Goal: Information Seeking & Learning: Understand process/instructions

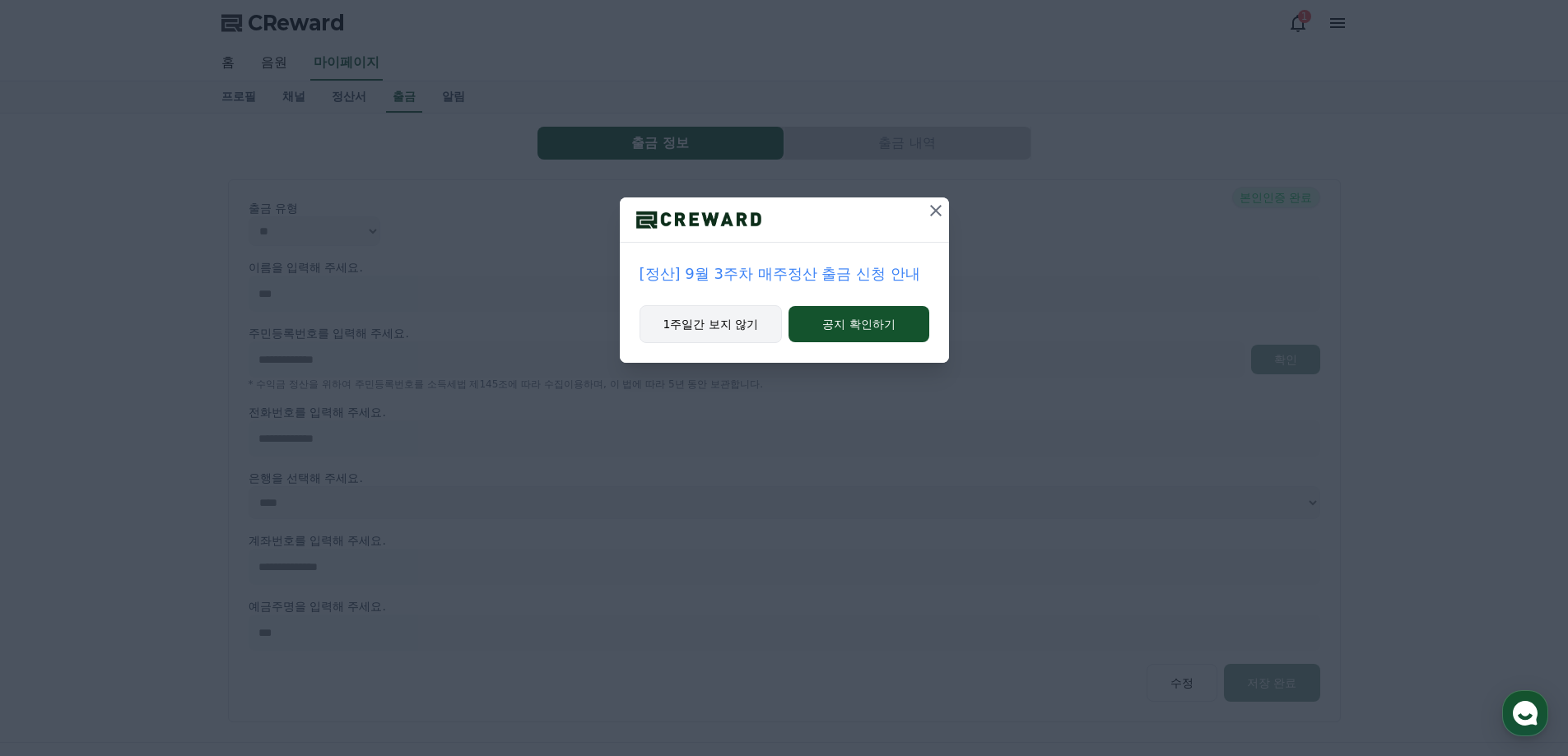
click at [696, 322] on button "1주일간 보지 않기" at bounding box center [711, 324] width 144 height 38
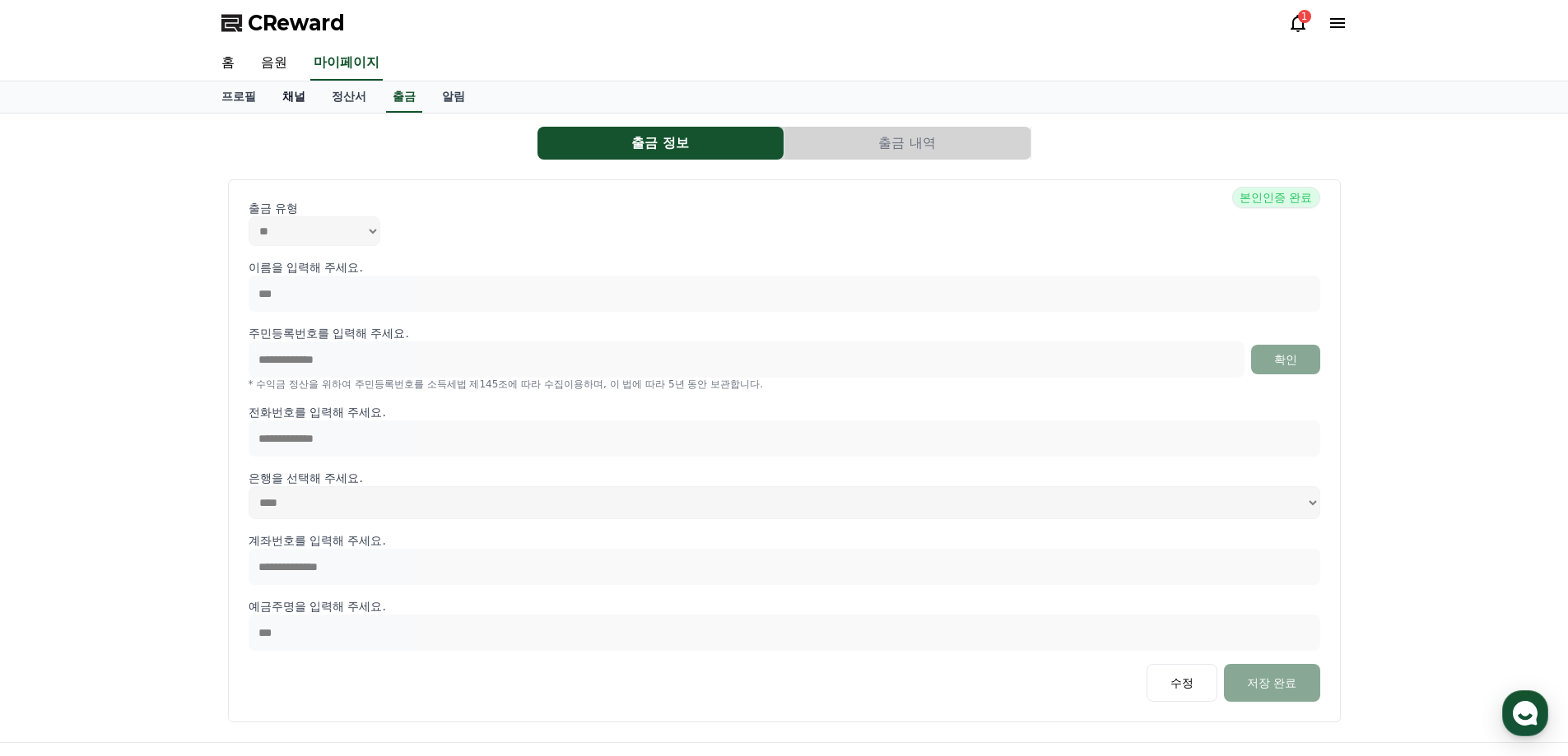
click at [299, 99] on link "채널" at bounding box center [294, 97] width 49 height 31
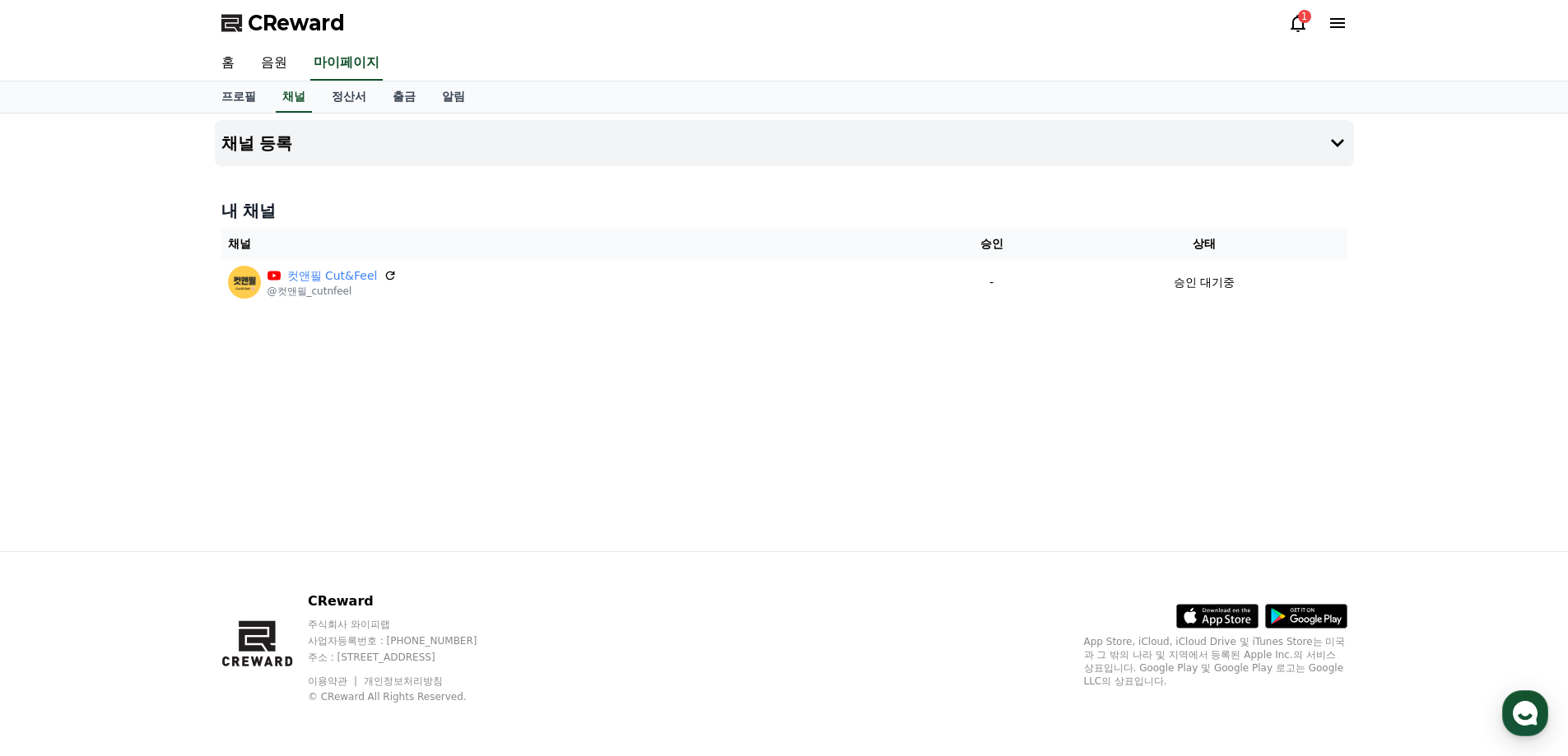
click at [1173, 265] on td "승인 대기중" at bounding box center [1204, 282] width 285 height 46
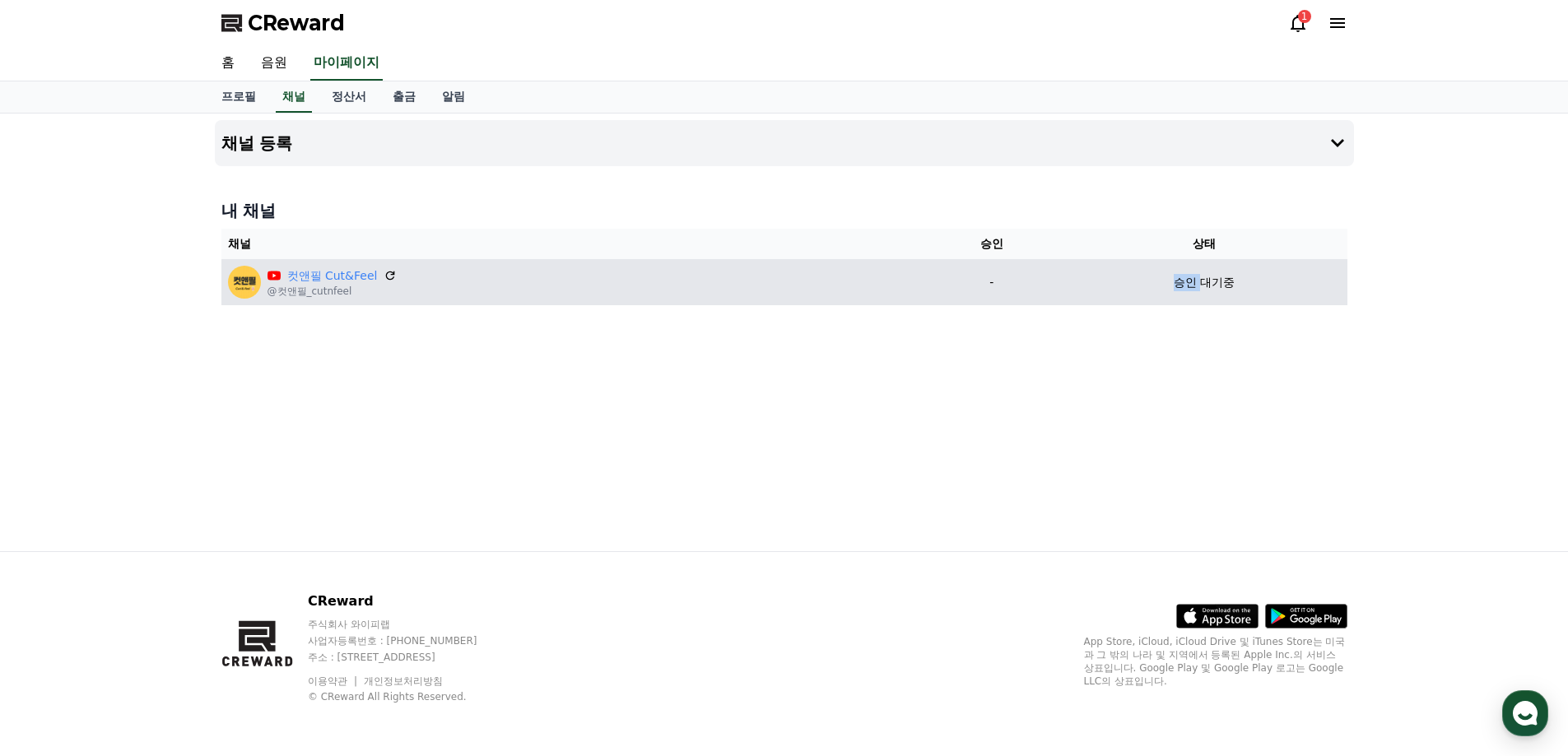
click at [1174, 266] on td "승인 대기중" at bounding box center [1204, 282] width 285 height 46
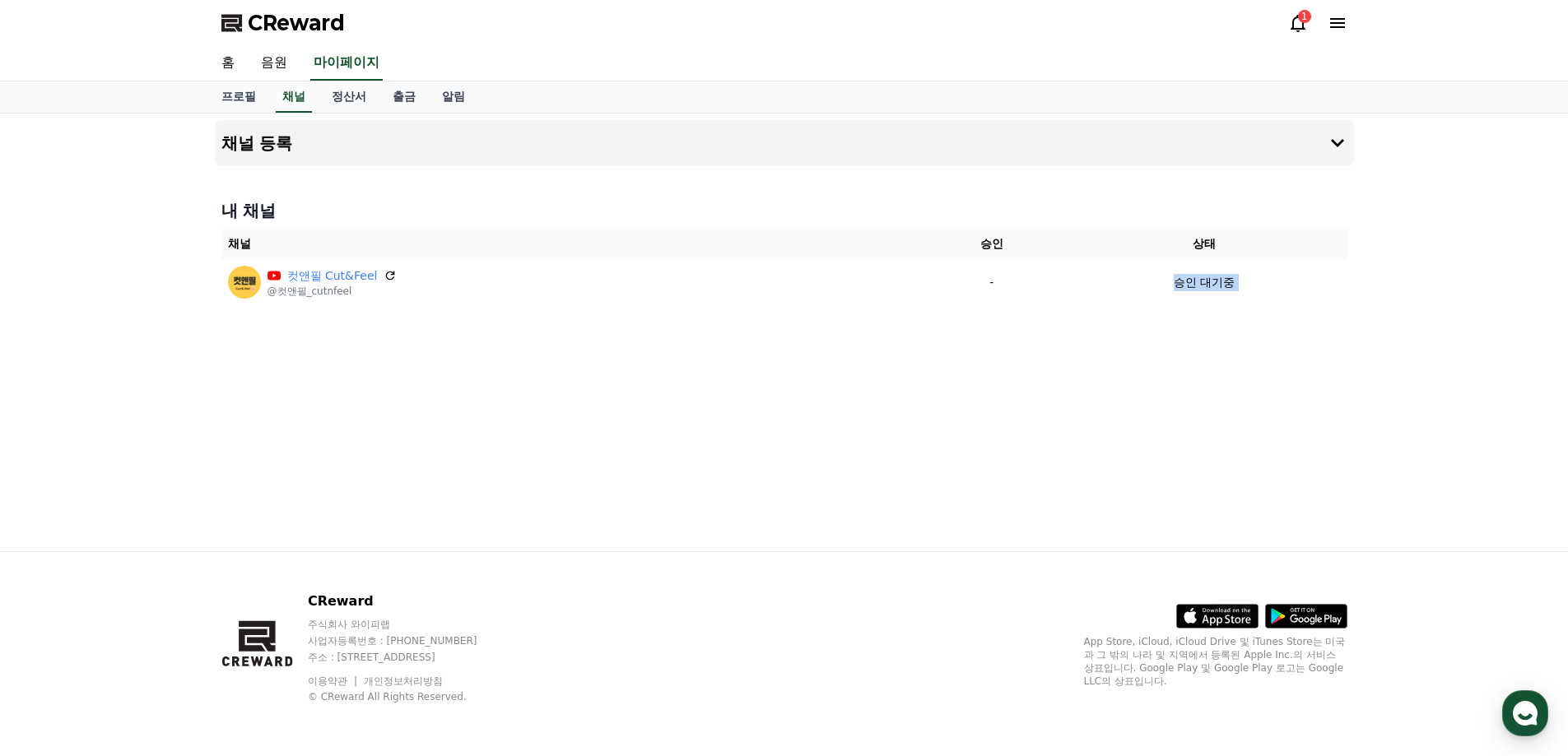
click at [1294, 29] on icon at bounding box center [1298, 24] width 15 height 17
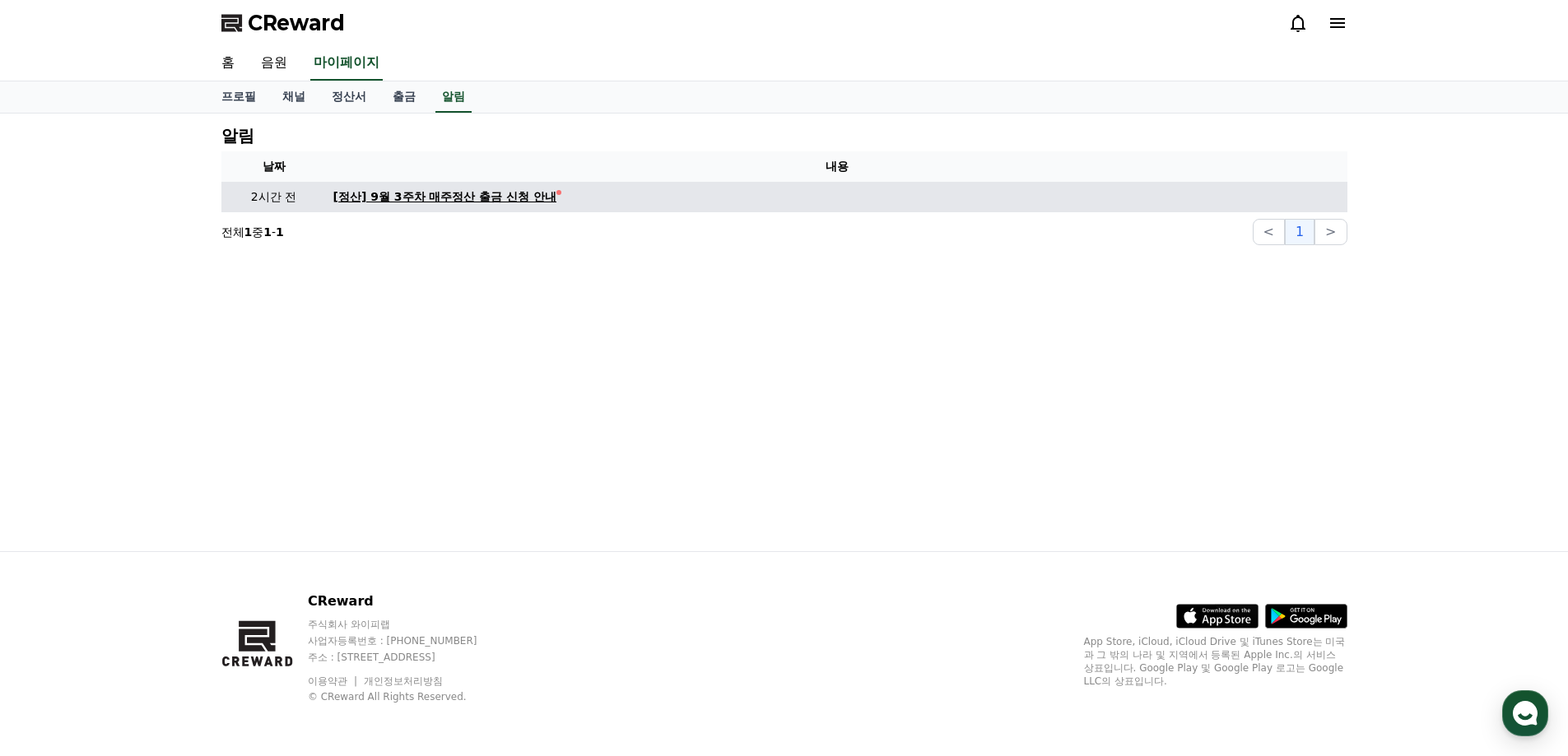
click at [488, 204] on div "[정산] 9월 3주차 매주정산 출금 신청 안내" at bounding box center [445, 197] width 223 height 17
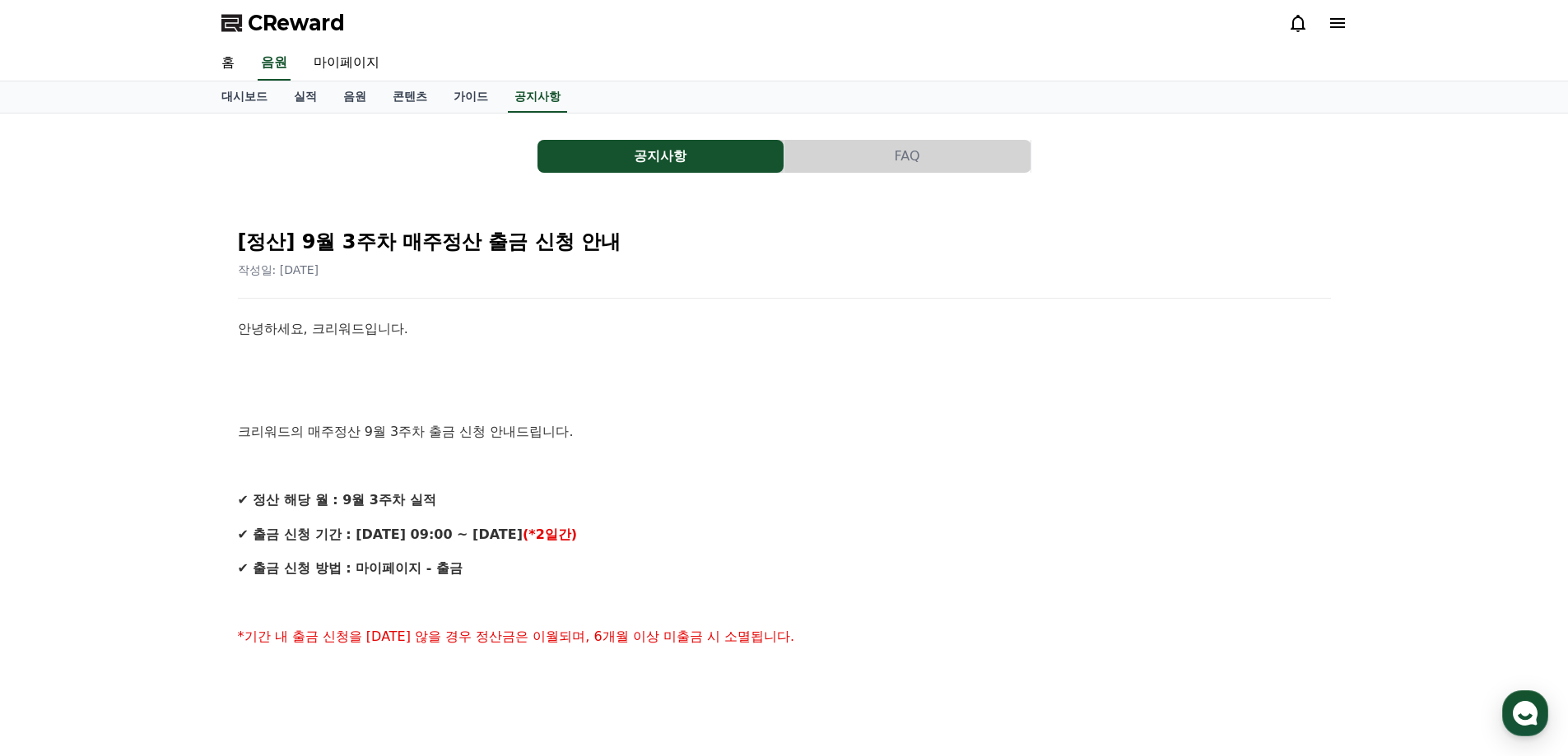
click at [894, 472] on p at bounding box center [784, 466] width 1093 height 22
click at [884, 166] on button "FAQ" at bounding box center [907, 156] width 246 height 33
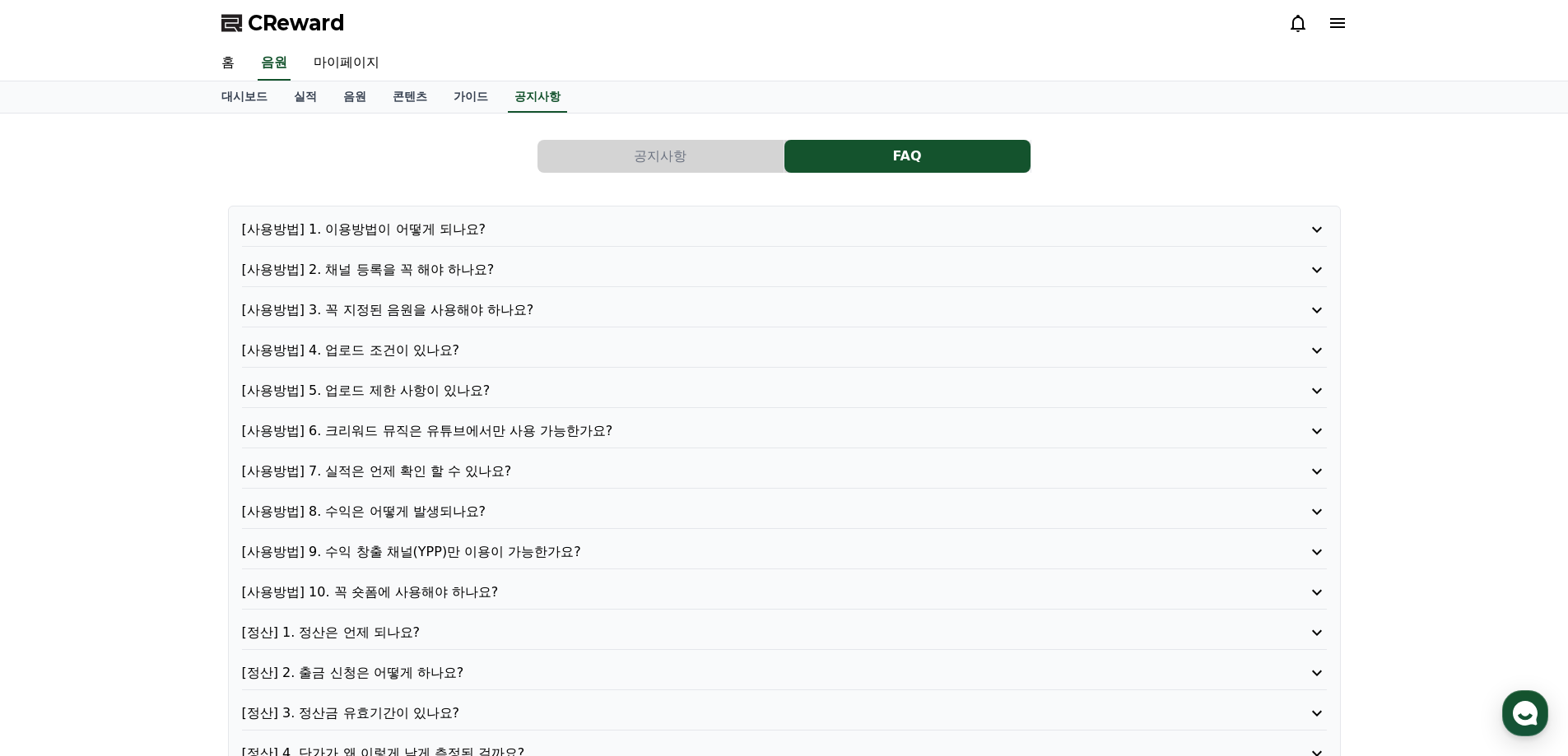
click at [405, 261] on p "[사용방법] 2. 채널 등록을 꼭 해야 하나요?" at bounding box center [741, 270] width 998 height 20
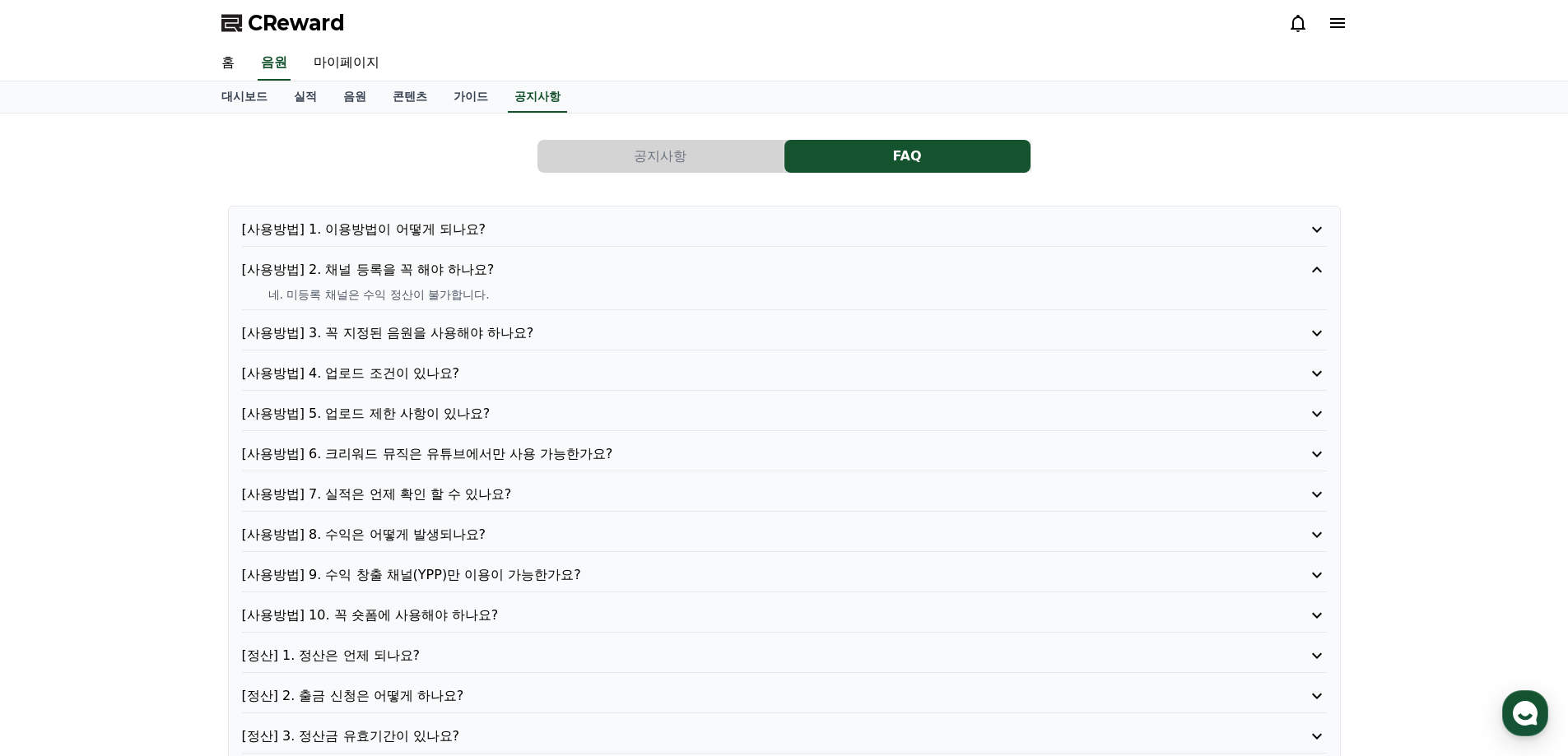
click at [429, 378] on p "[사용방법] 4. 업로드 조건이 있나요?" at bounding box center [741, 374] width 998 height 20
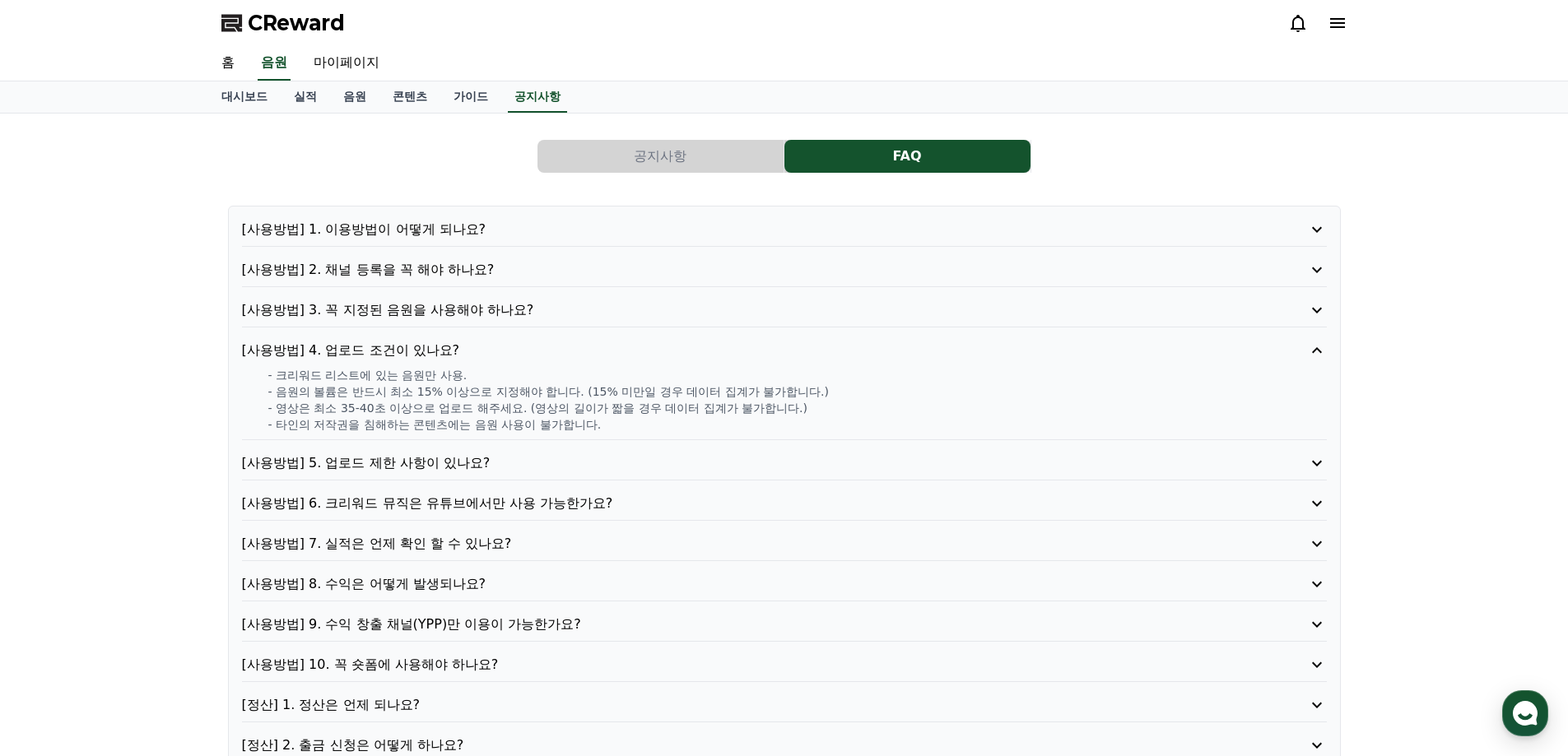
click at [434, 458] on p "[사용방법] 5. 업로드 제한 사항이 있나요?" at bounding box center [741, 463] width 998 height 20
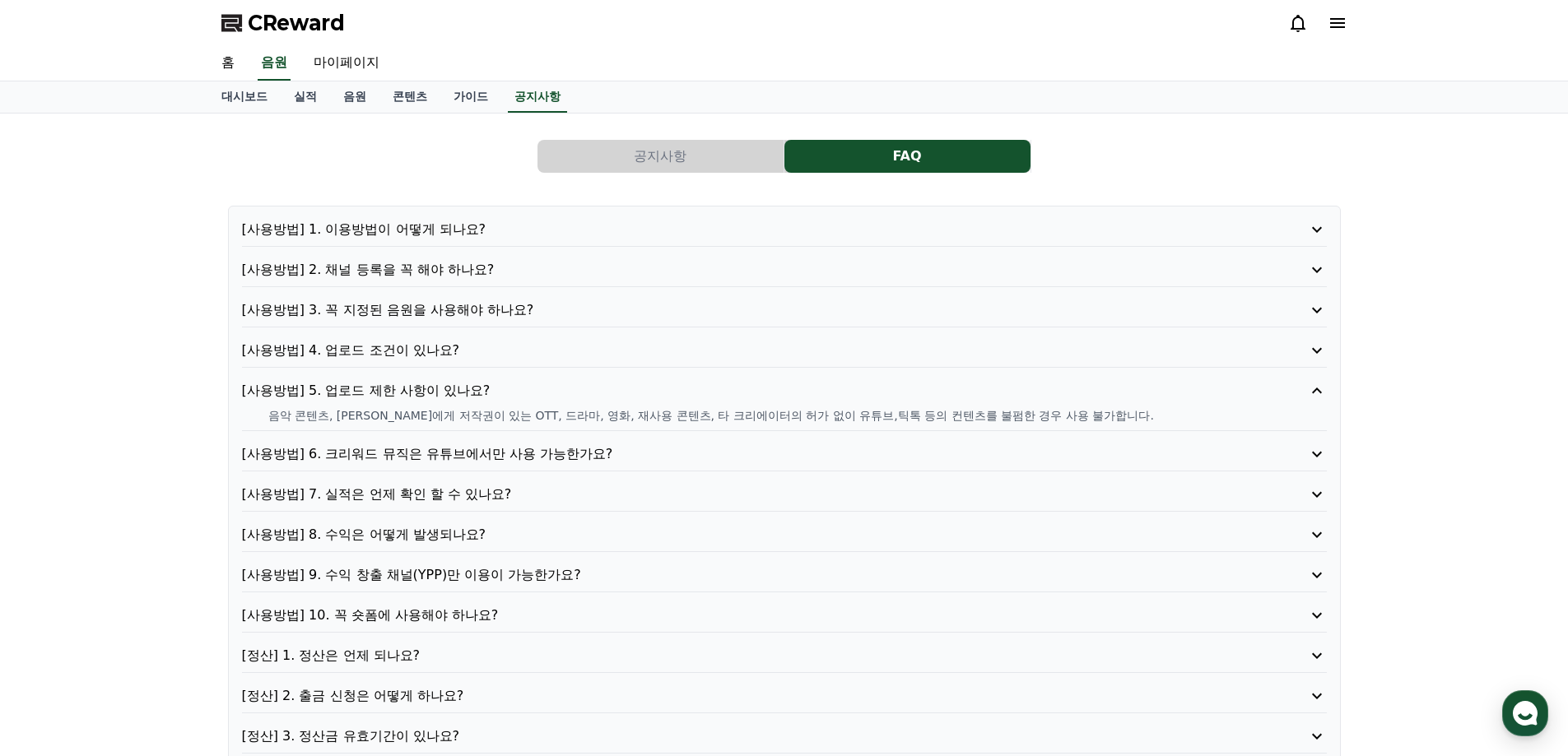
click at [446, 350] on p "[사용방법] 4. 업로드 조건이 있나요?" at bounding box center [741, 350] width 998 height 20
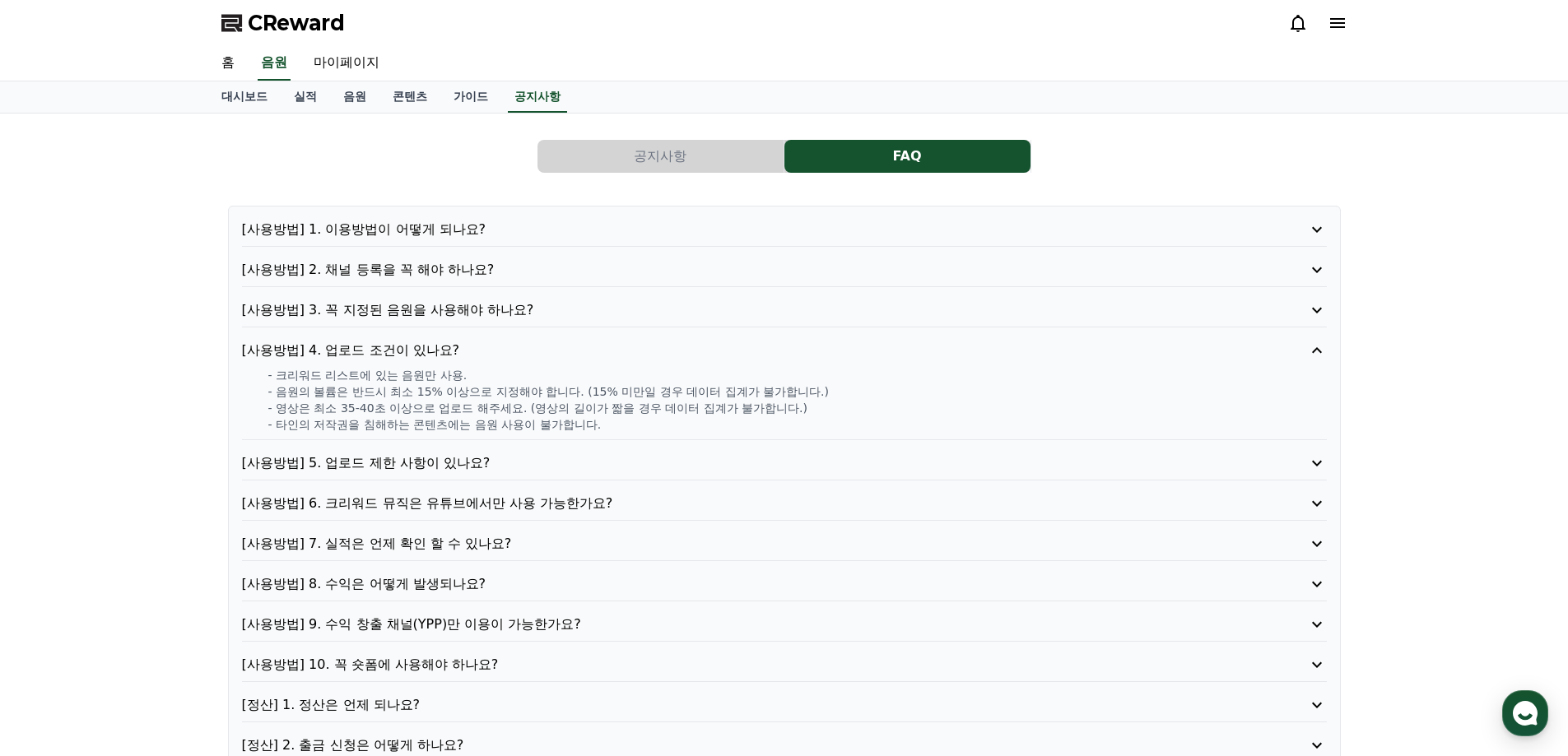
click at [469, 466] on p "[사용방법] 5. 업로드 제한 사항이 있나요?" at bounding box center [741, 463] width 998 height 20
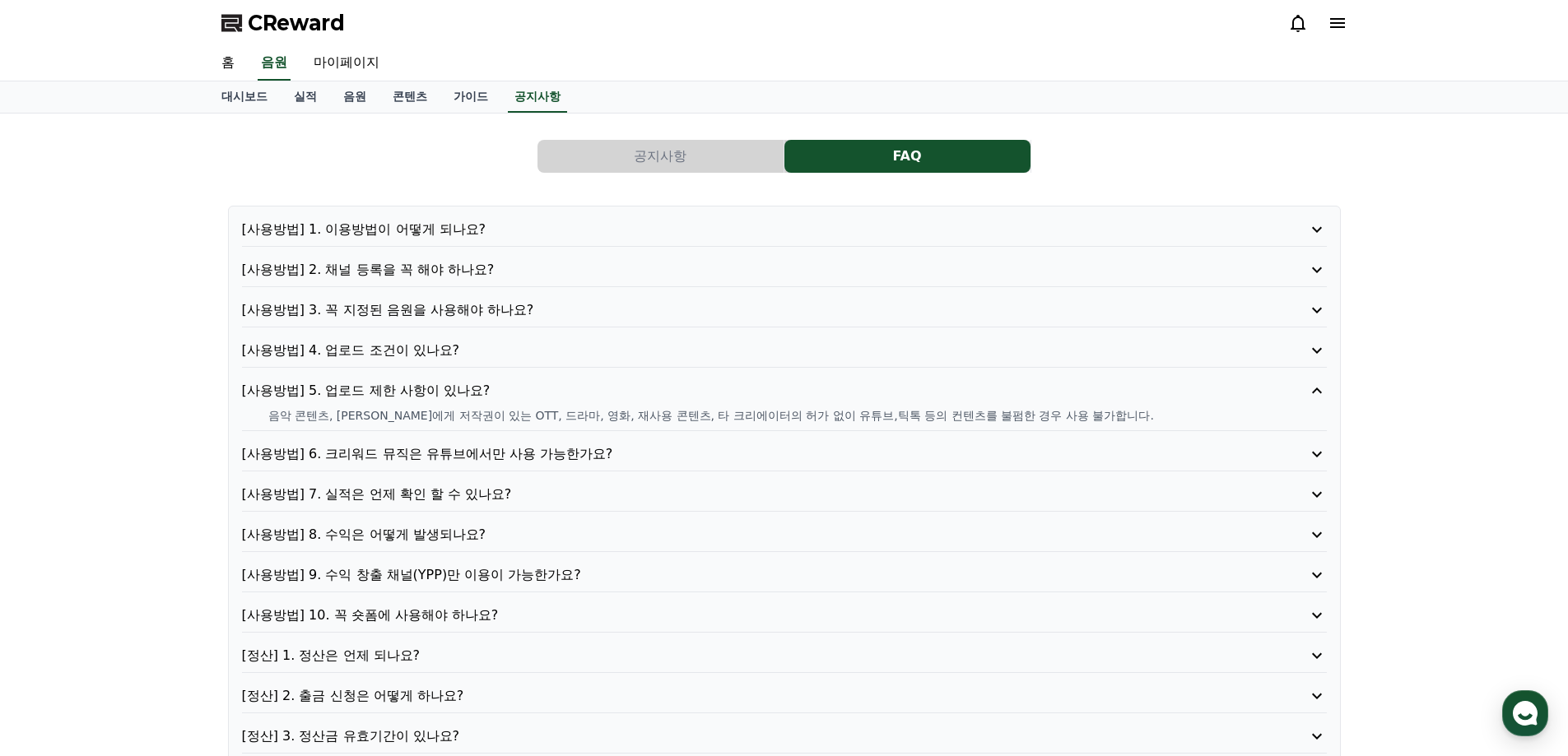
click at [419, 626] on div "[사용방법] 10. 꼭 숏폼에 사용해야 하나요?" at bounding box center [784, 619] width 1085 height 28
click at [426, 621] on p "[사용방법] 10. 꼭 숏폼에 사용해야 하나요?" at bounding box center [741, 615] width 998 height 20
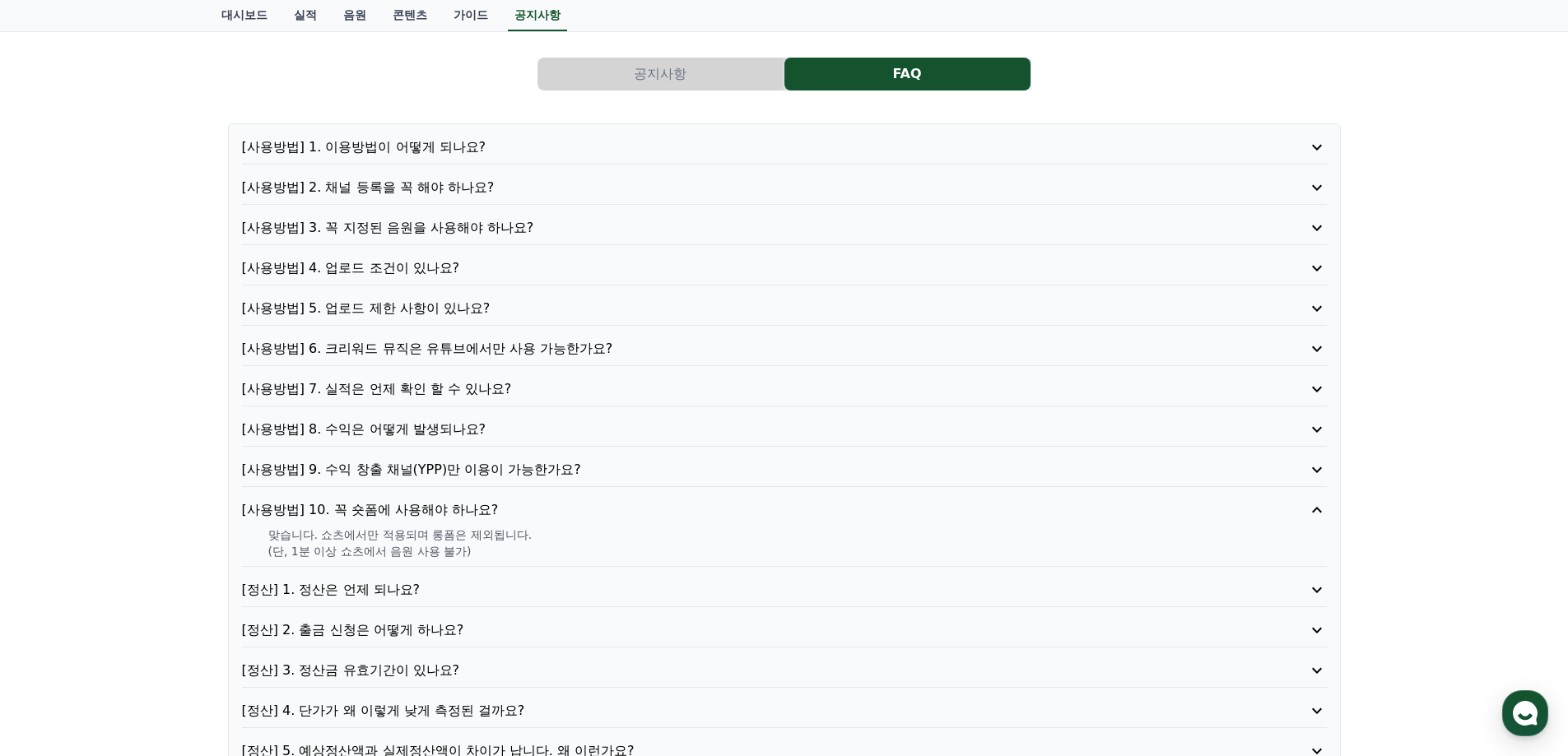
click at [385, 591] on p "[정산] 1. 정산은 언제 되나요?" at bounding box center [741, 590] width 998 height 20
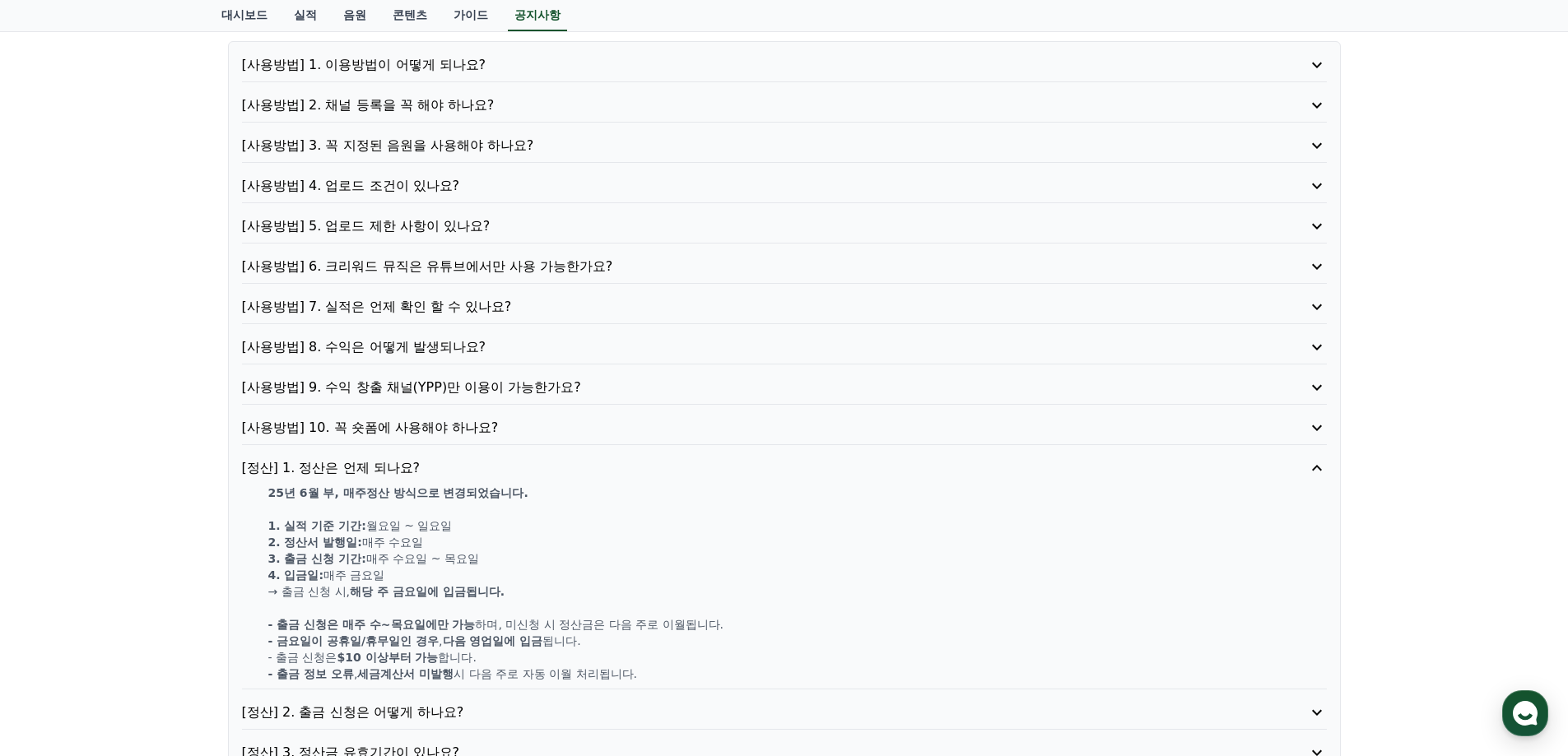
scroll to position [329, 0]
click at [395, 744] on p "[정산] 3. 정산금 유효기간이 있나요?" at bounding box center [741, 753] width 998 height 20
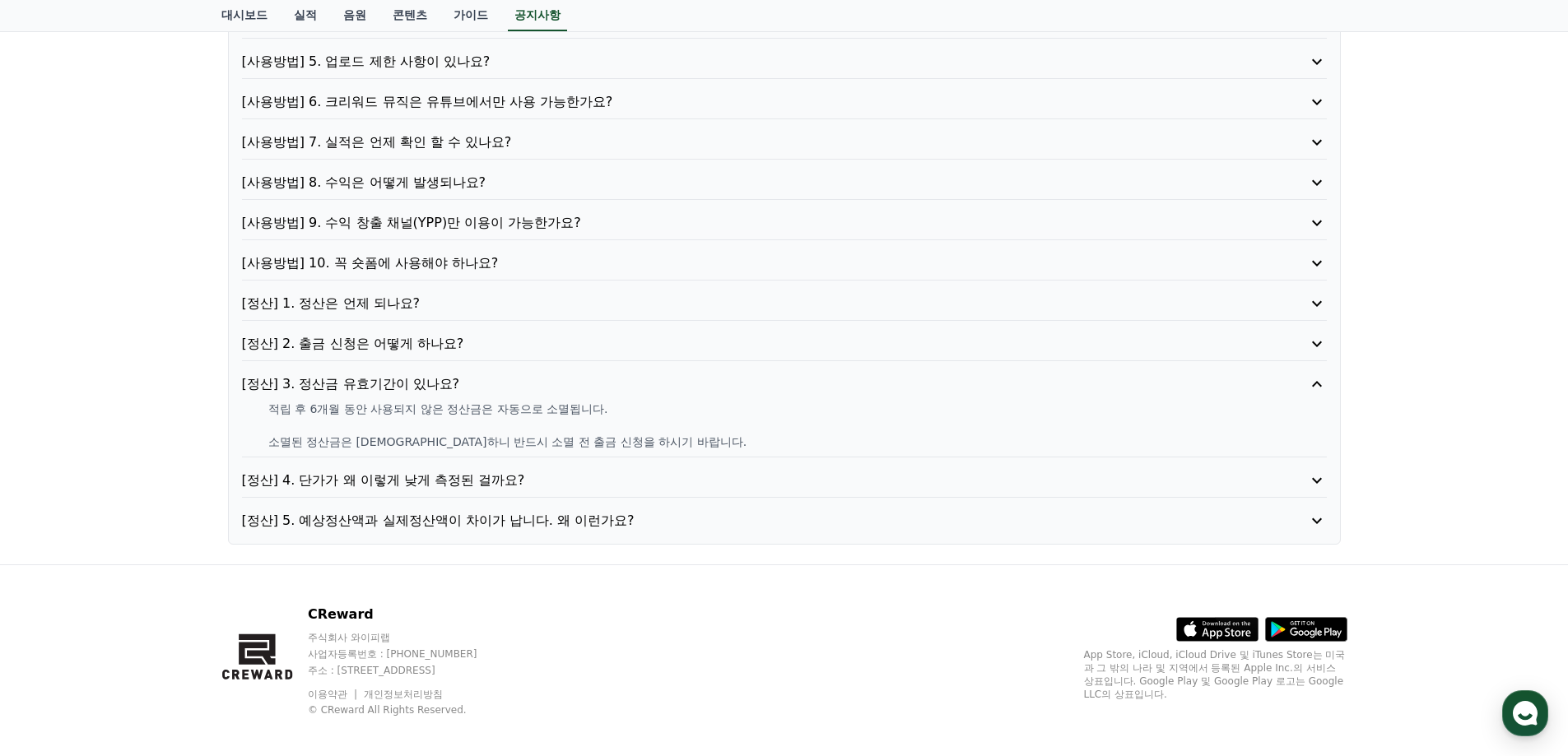
click at [476, 530] on p "[정산] 5. 예상정산액과 실제정산액이 차이가 납니다. 왜 이런가요?" at bounding box center [741, 520] width 998 height 20
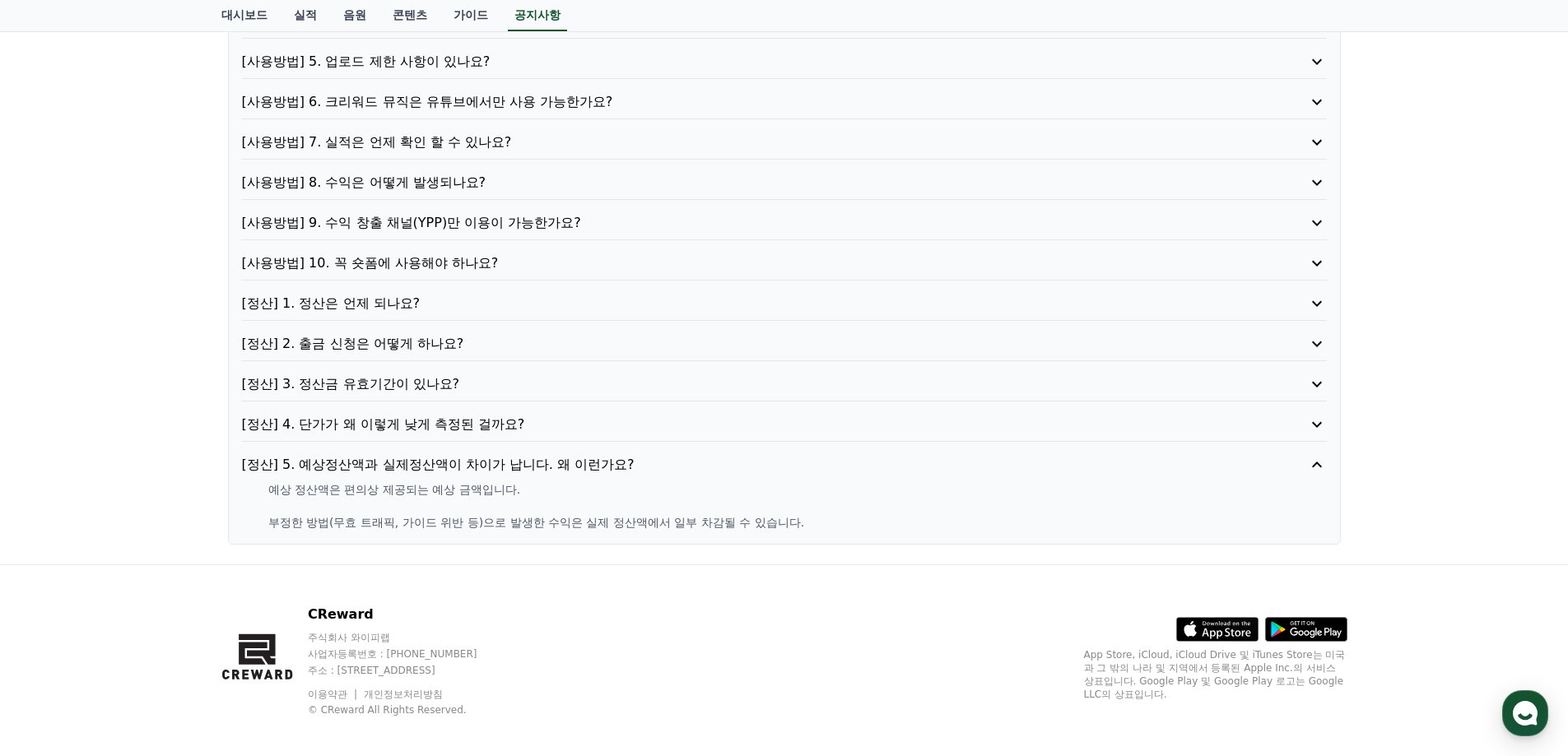
click at [499, 417] on p "[정산] 4. 단가가 왜 이렇게 낮게 측정된 걸까요?" at bounding box center [741, 424] width 998 height 20
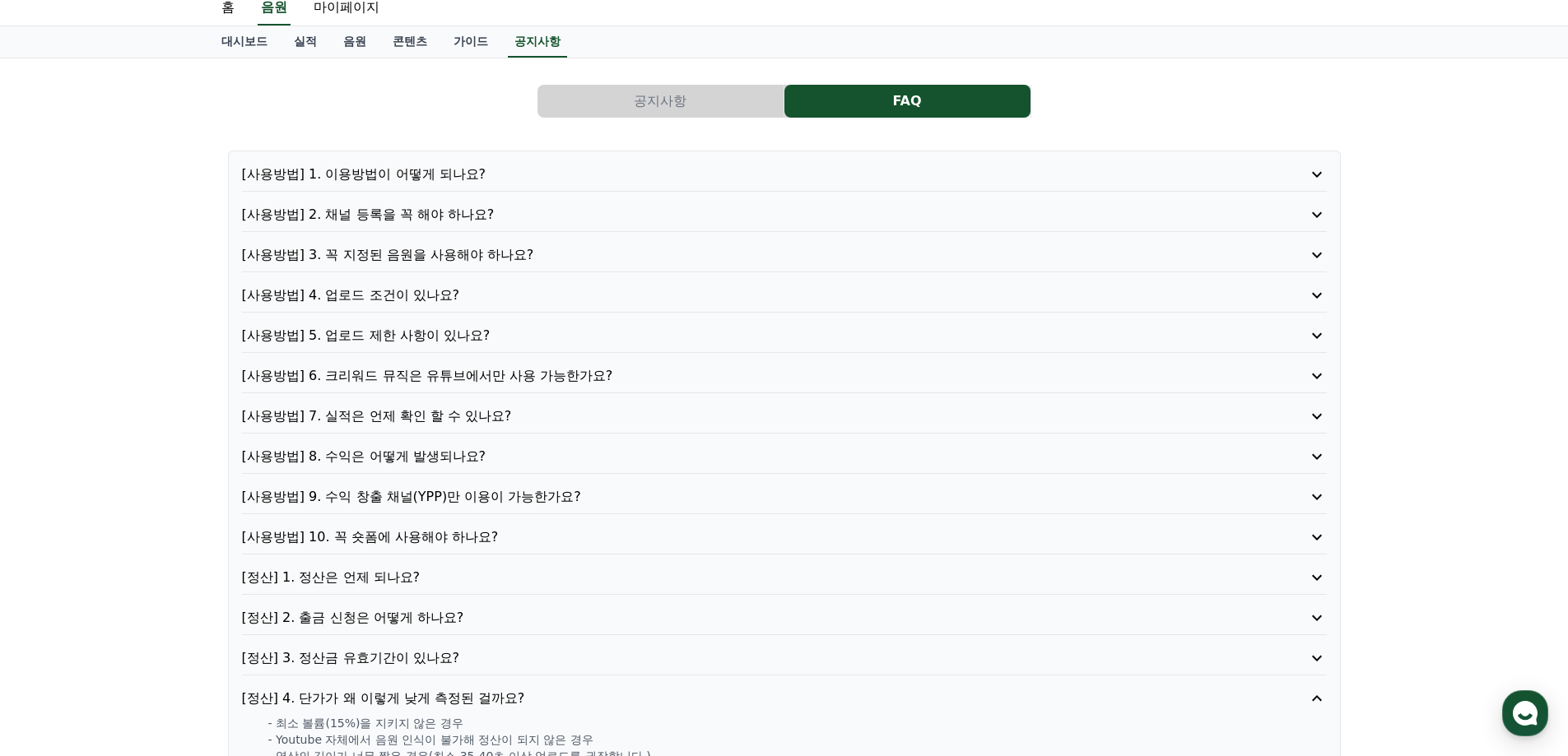
scroll to position [0, 0]
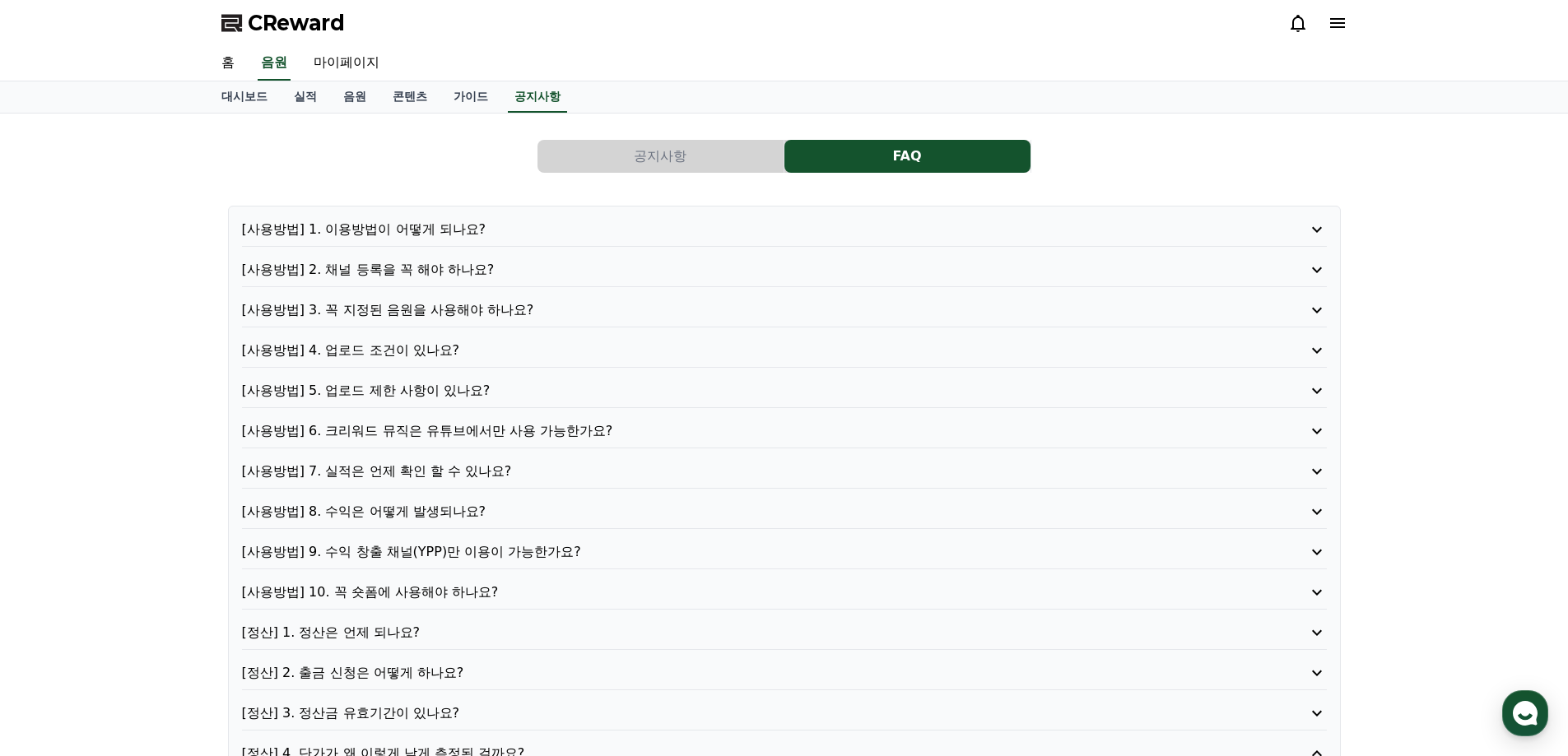
click at [434, 227] on p "[사용방법] 1. 이용방법이 어떻게 되나요?" at bounding box center [741, 229] width 998 height 20
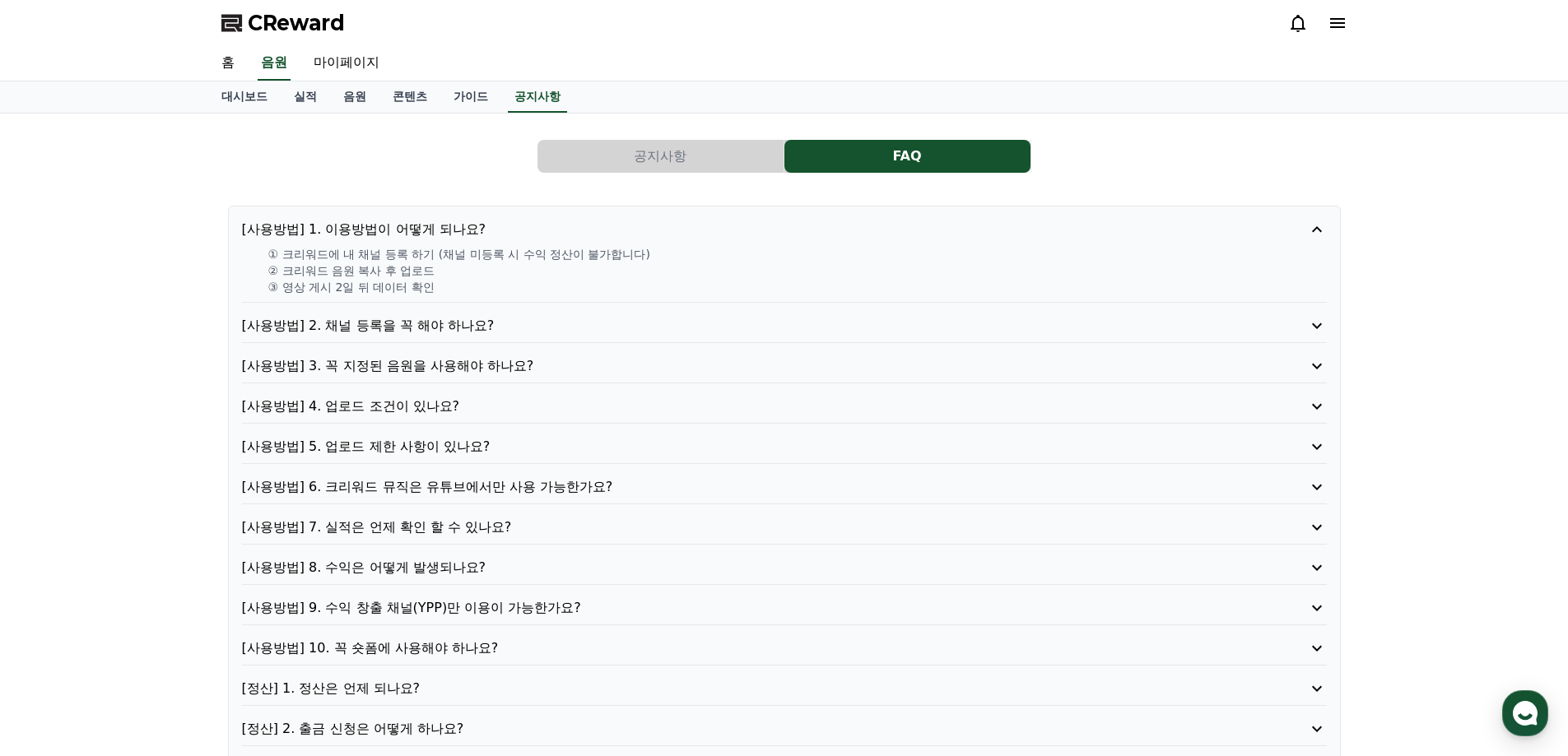
click at [446, 335] on p "[사용방법] 2. 채널 등록을 꼭 해야 하나요?" at bounding box center [741, 325] width 998 height 20
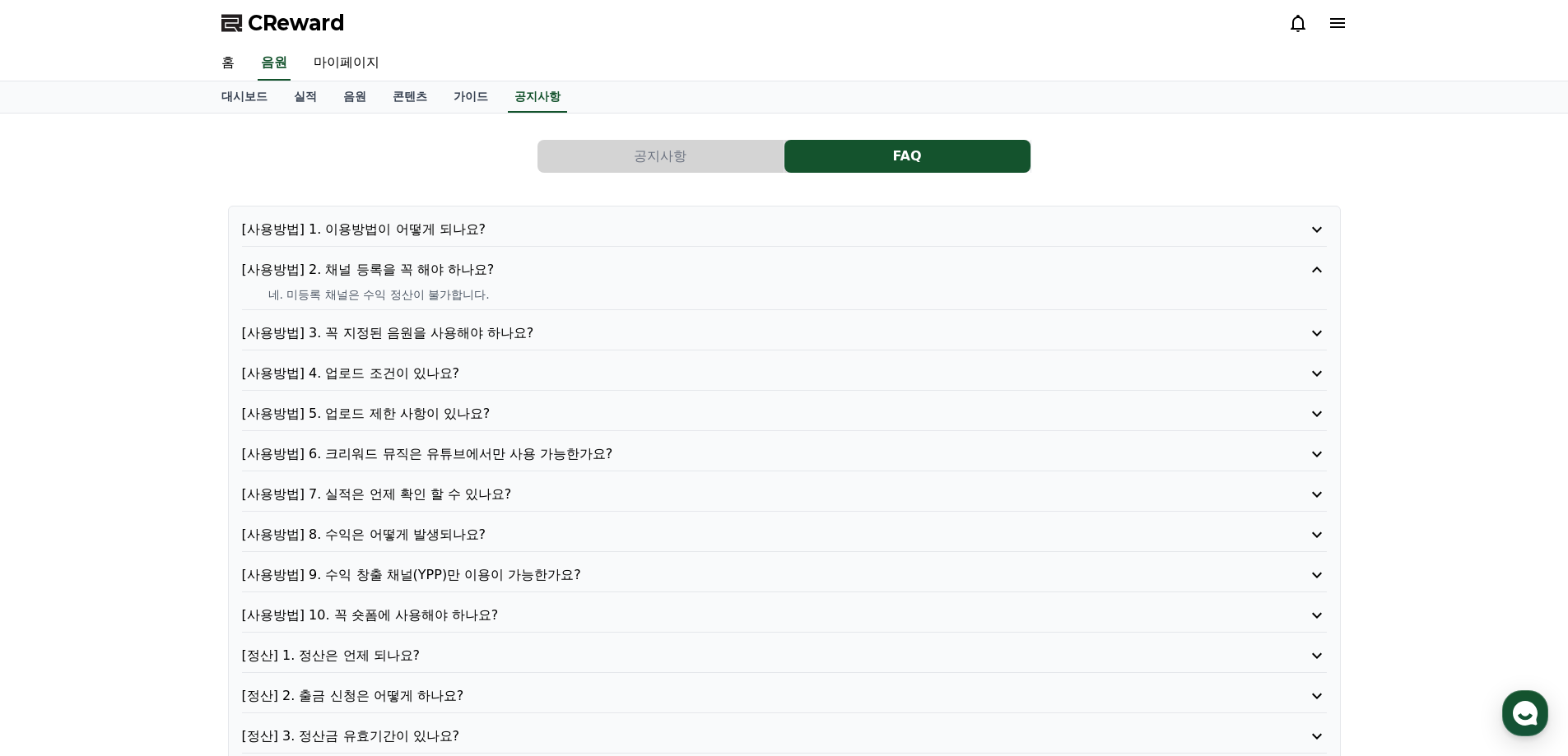
click at [473, 323] on p "[사용방법] 3. 꼭 지정된 음원을 사용해야 하나요?" at bounding box center [741, 333] width 998 height 20
click at [433, 367] on p "[사용방법] 4. 업로드 조건이 있나요?" at bounding box center [741, 374] width 998 height 20
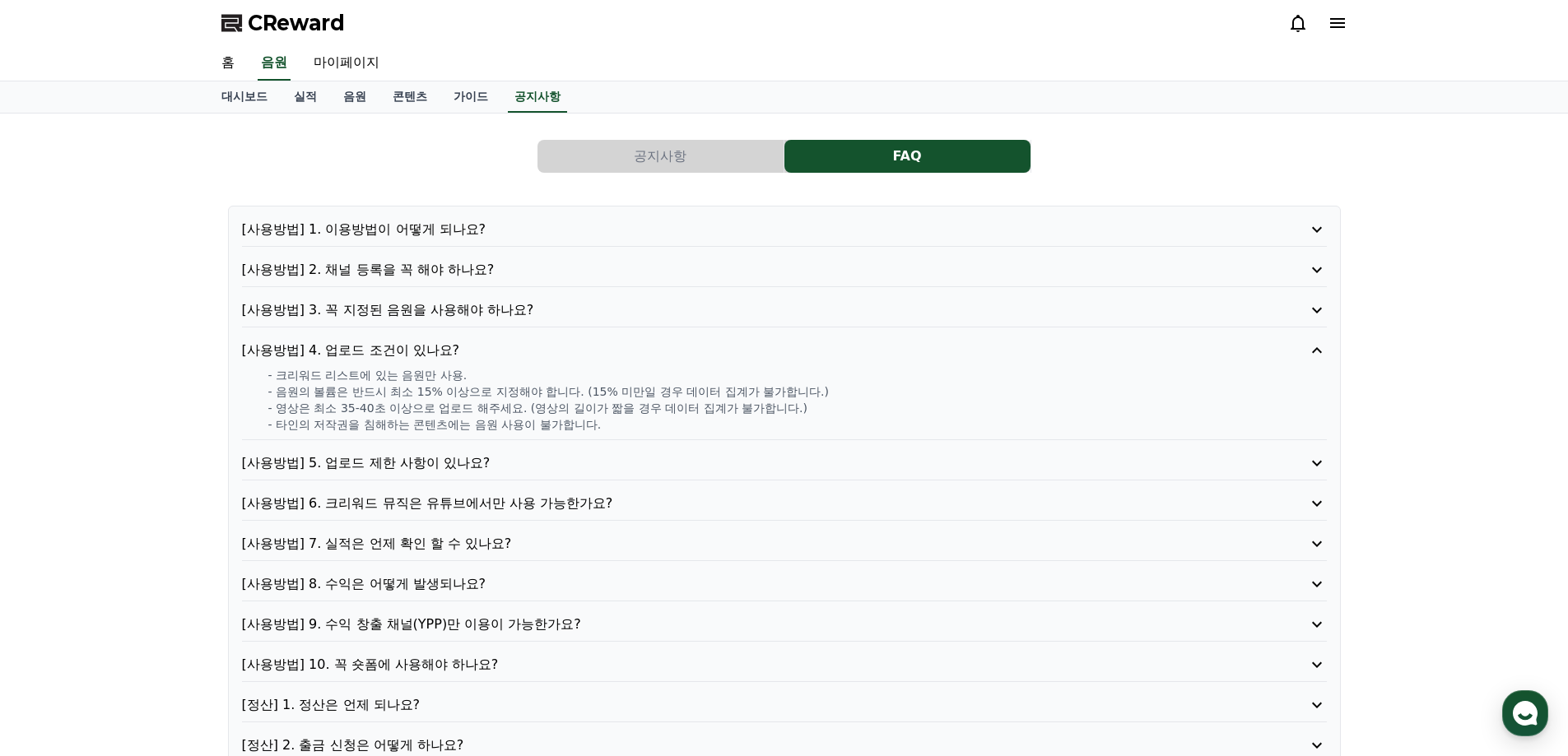
click at [418, 456] on p "[사용방법] 5. 업로드 제한 사항이 있나요?" at bounding box center [741, 463] width 998 height 20
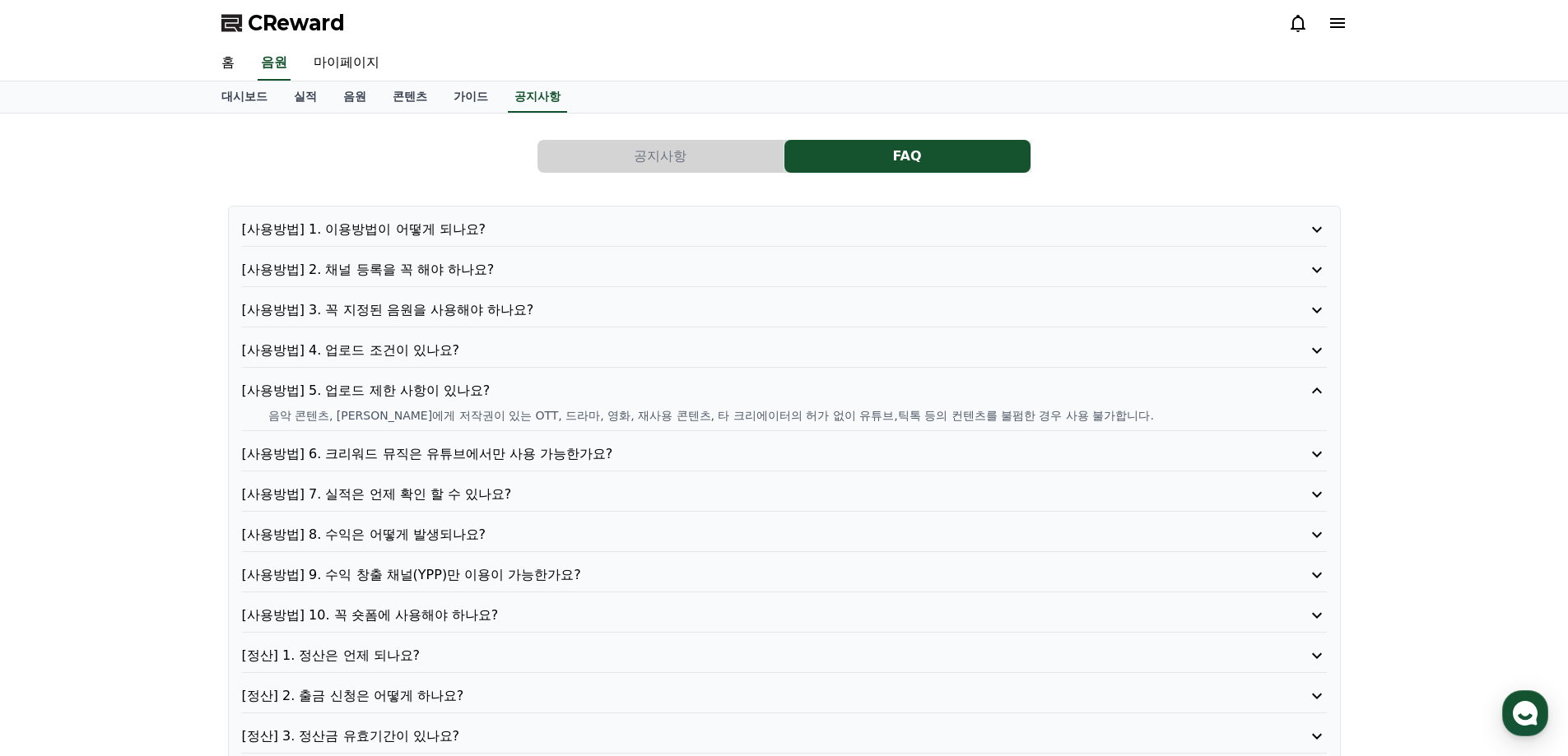
click at [436, 420] on p "음악 콘텐츠, 타인에게 저작권이 있는 OTT, 드라마, 영화, 재사용 콘텐츠, 타 크리에이터의 허가 없이 유튜브,틱톡 등의 컨텐츠를 불펌한 경…" at bounding box center [797, 415] width 1058 height 16
drag, startPoint x: 341, startPoint y: 416, endPoint x: 1039, endPoint y: 402, distance: 698.1
click at [1039, 402] on div "[사용방법] 5. 업로드 제한 사항이 있나요? 음악 콘텐츠, 타인에게 저작권이 있는 OTT, 드라마, 영화, 재사용 콘텐츠, 타 크리에이터의 …" at bounding box center [784, 406] width 1085 height 50
click at [881, 413] on p "음악 콘텐츠, 타인에게 저작권이 있는 OTT, 드라마, 영화, 재사용 콘텐츠, 타 크리에이터의 허가 없이 유튜브,틱톡 등의 컨텐츠를 불펌한 경…" at bounding box center [797, 415] width 1058 height 16
drag, startPoint x: 499, startPoint y: 417, endPoint x: 776, endPoint y: 432, distance: 277.4
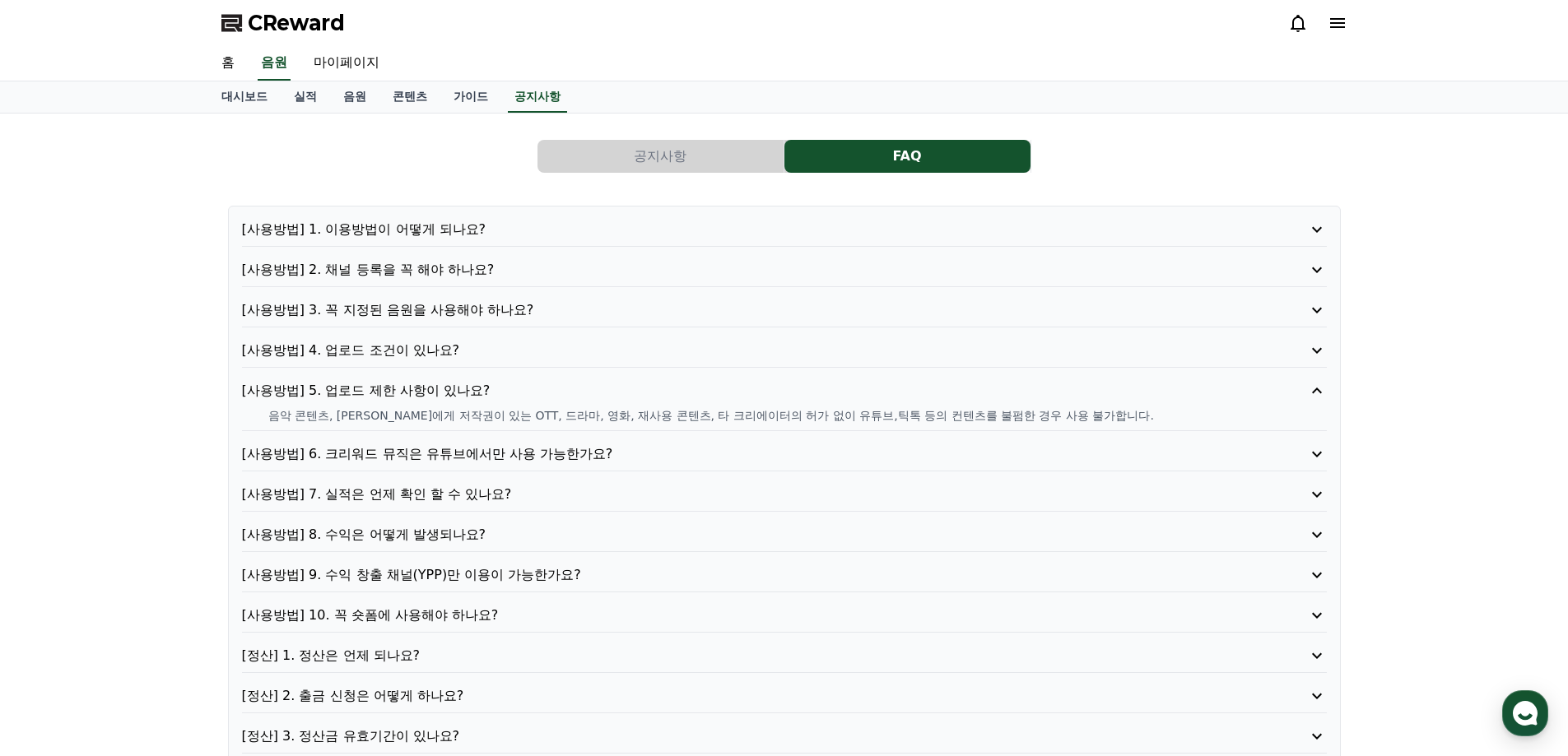
click at [776, 432] on div "[사용방법] 1. 이용방법이 어떻게 되나요? [사용방법] 2. 채널 등록을 꼭 해야 하나요? [사용방법] 3. 꼭 지정된 음원을 사용해야 하나…" at bounding box center [784, 523] width 1113 height 635
click at [644, 425] on div "[사용방법] 5. 업로드 제한 사항이 있나요? 음악 콘텐츠, 타인에게 저작권이 있는 OTT, 드라마, 영화, 재사용 콘텐츠, 타 크리에이터의 …" at bounding box center [784, 406] width 1085 height 50
click at [557, 454] on p "[사용방법] 6. 크리워드 뮤직은 유튜브에서만 사용 가능한가요?" at bounding box center [741, 454] width 998 height 20
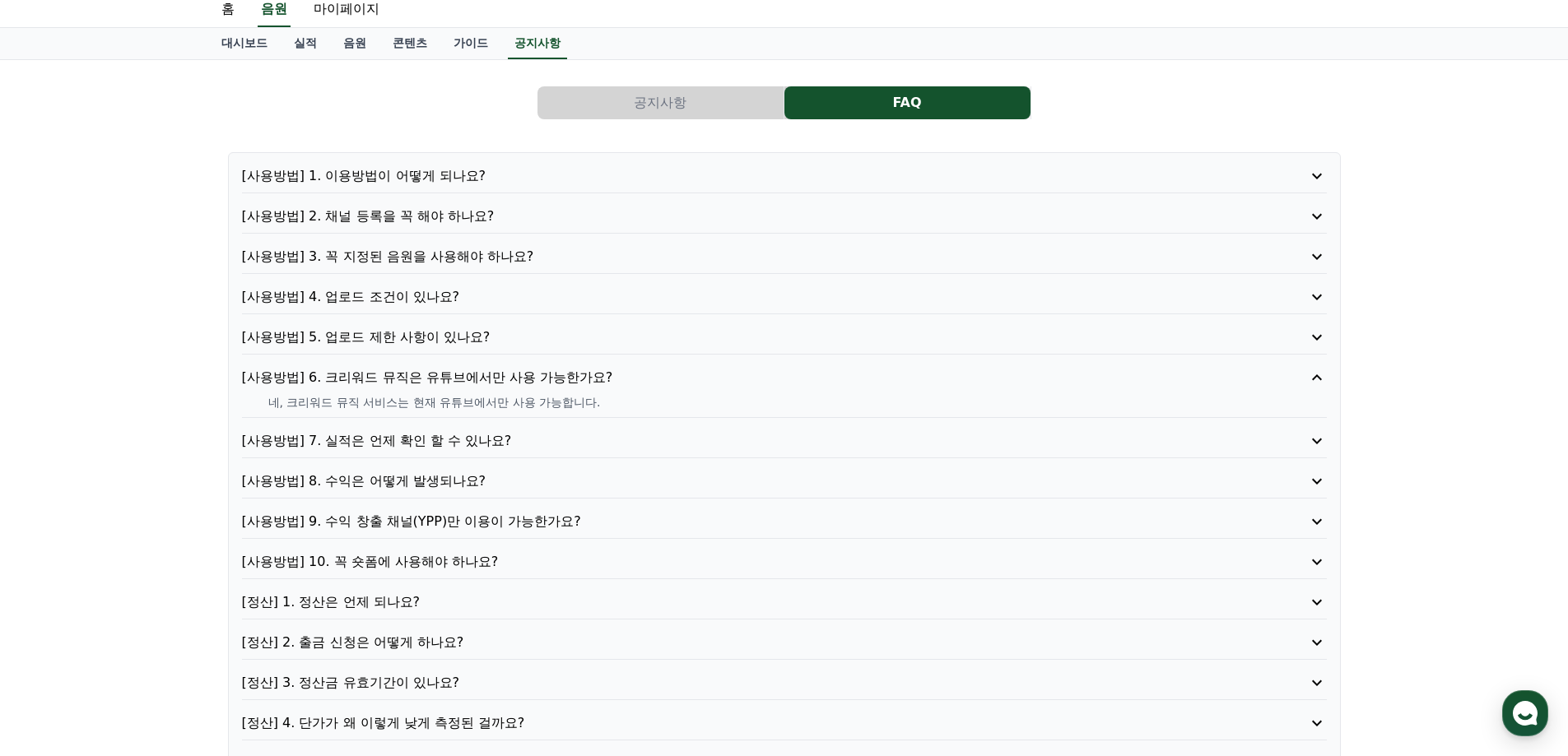
scroll to position [83, 0]
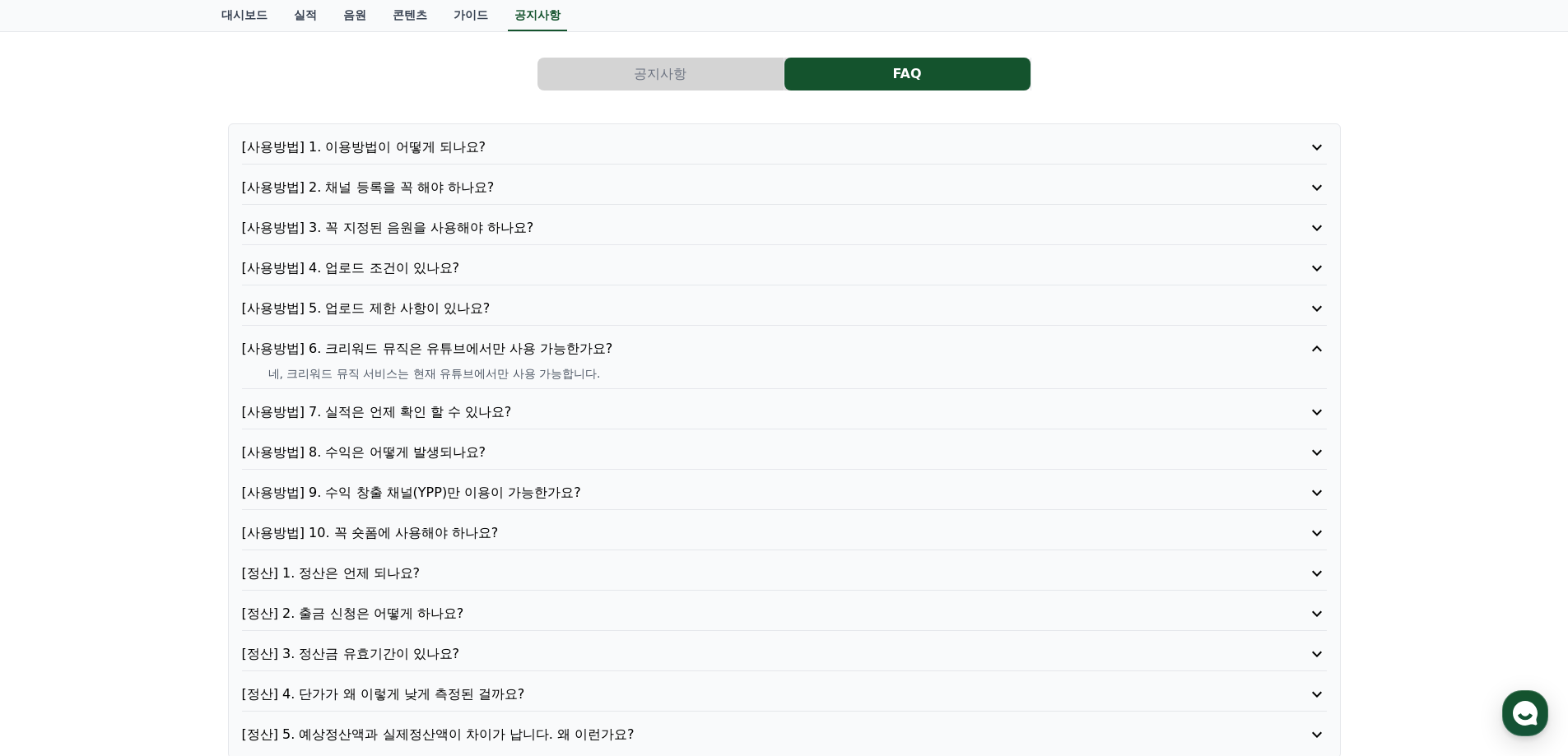
click at [455, 536] on p "[사용방법] 10. 꼭 숏폼에 사용해야 하나요?" at bounding box center [741, 533] width 998 height 20
click at [377, 579] on div "[사용방법] 1. 이용방법이 어떻게 되나요? [사용방법] 2. 채널 등록을 꼭 해야 하나요? [사용방법] 3. 꼭 지정된 음원을 사용해야 하나…" at bounding box center [784, 461] width 1113 height 675
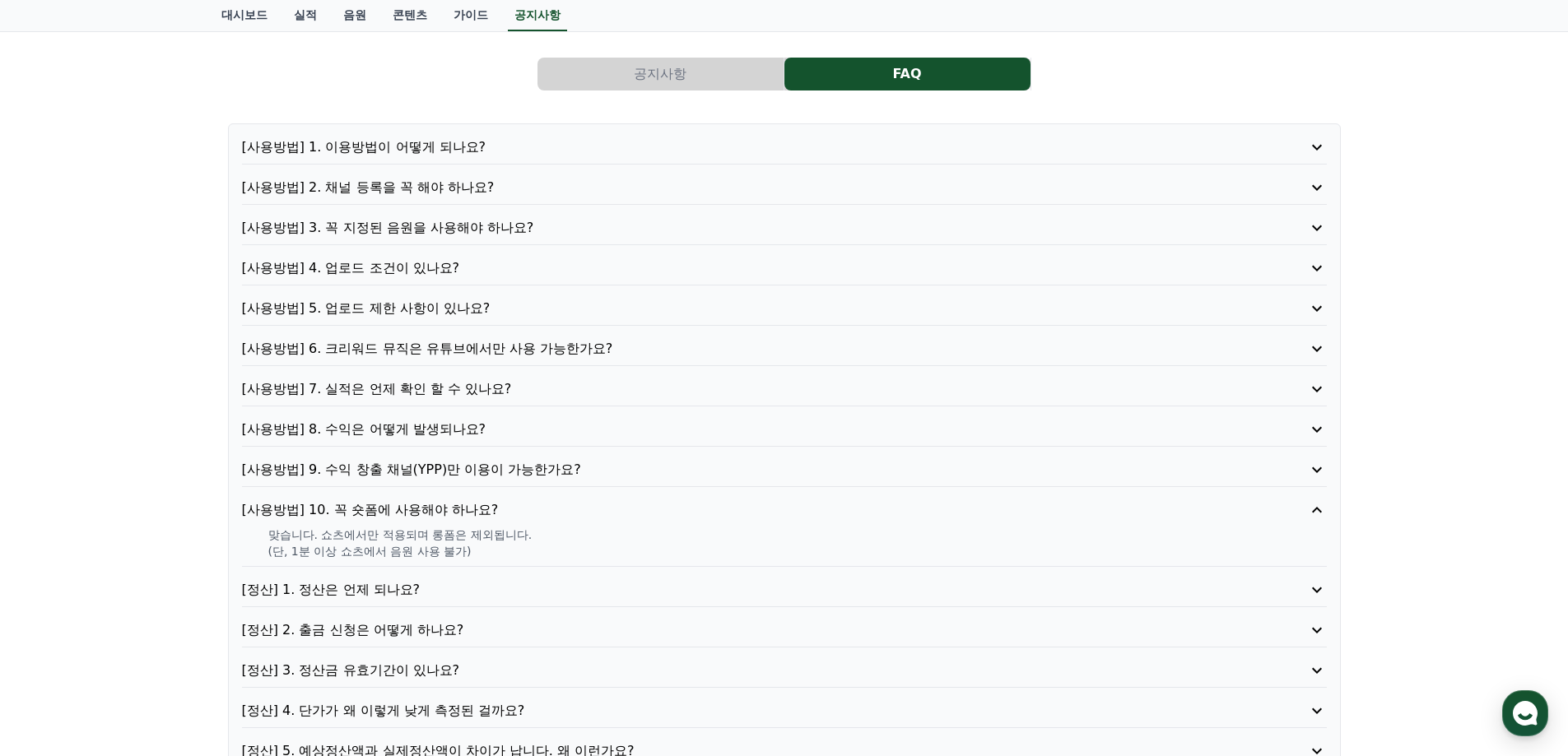
click at [382, 591] on p "[정산] 1. 정산은 언제 되나요?" at bounding box center [741, 590] width 998 height 20
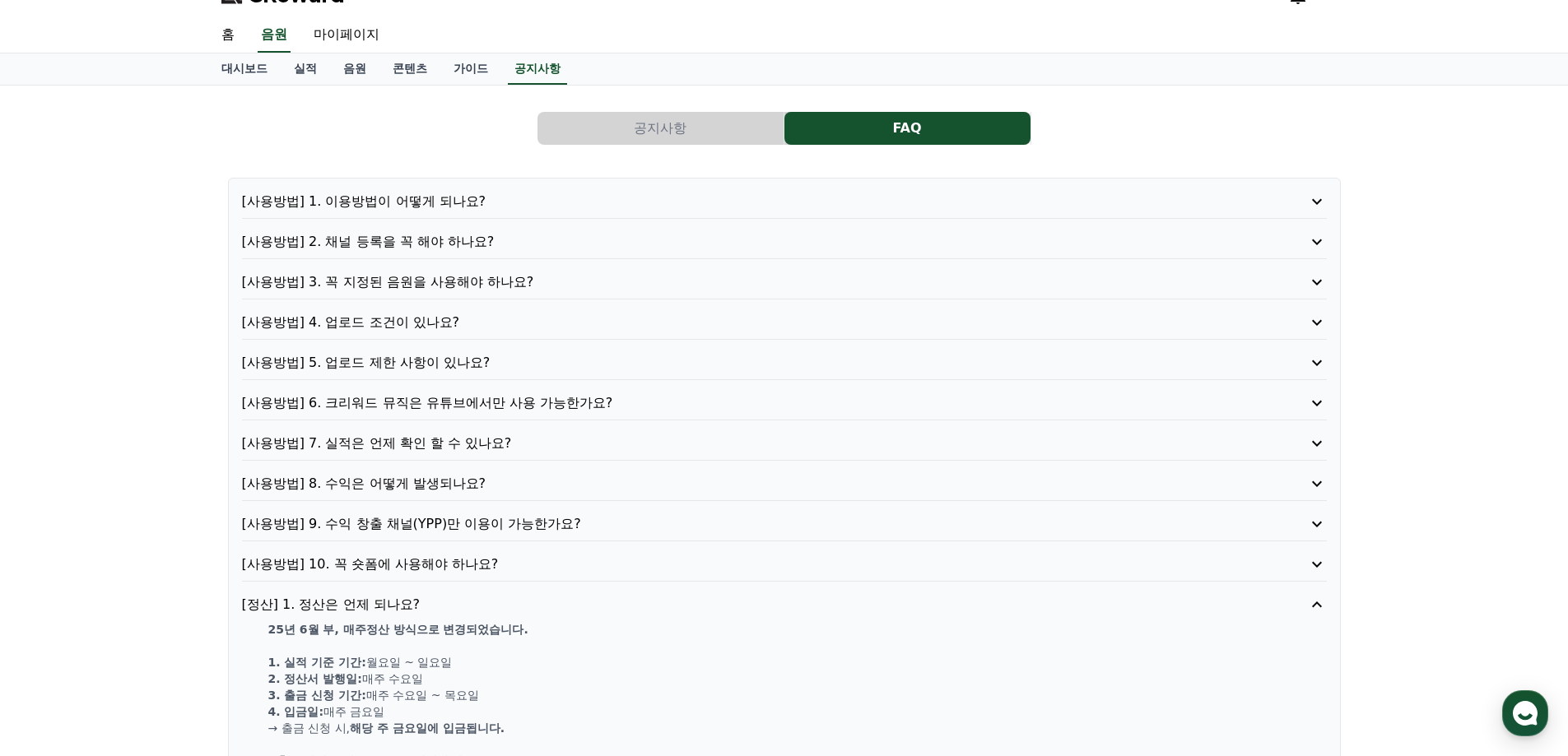
scroll to position [0, 0]
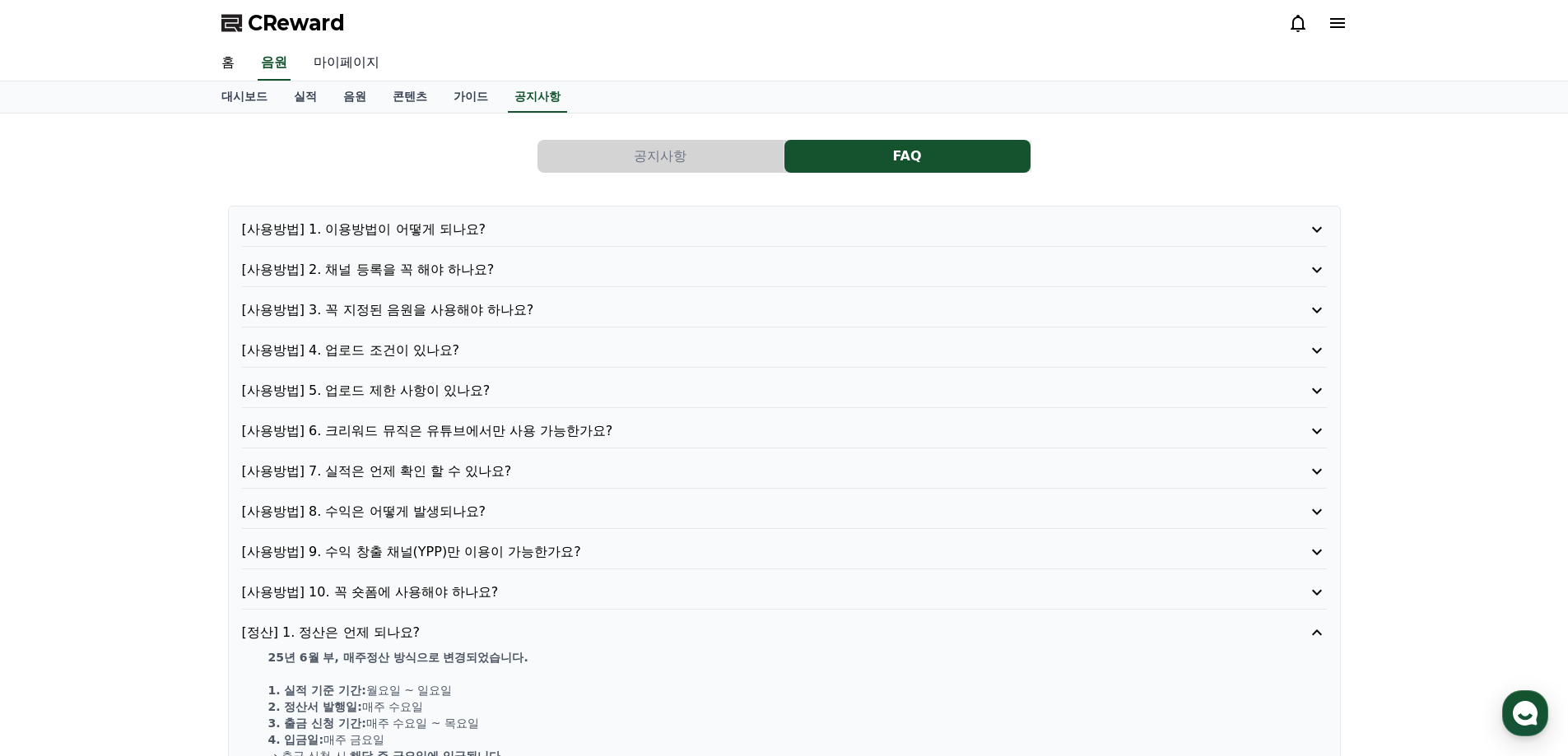
click at [348, 57] on link "마이페이지" at bounding box center [346, 63] width 92 height 34
select select "**********"
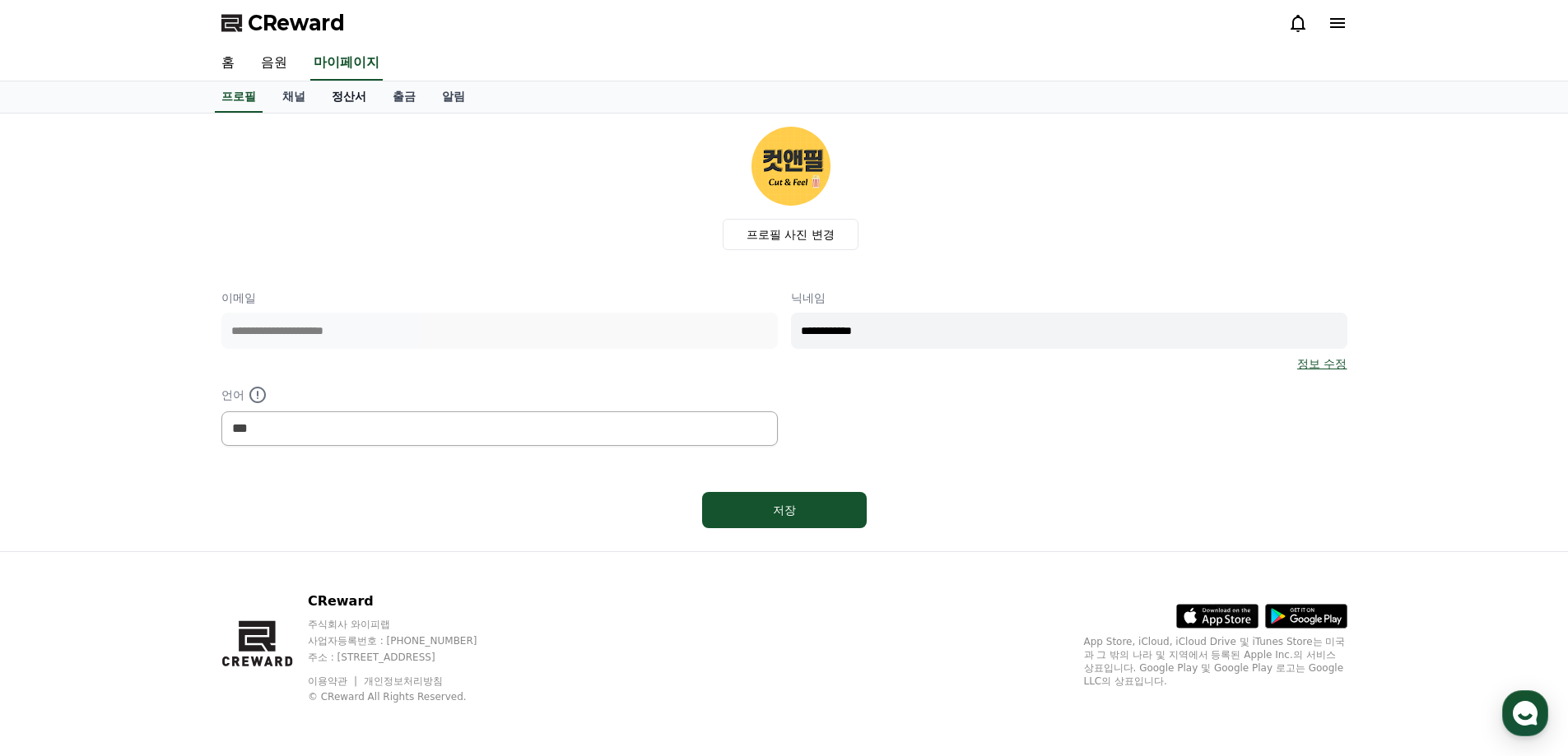
click at [376, 95] on link "정산서" at bounding box center [349, 97] width 61 height 31
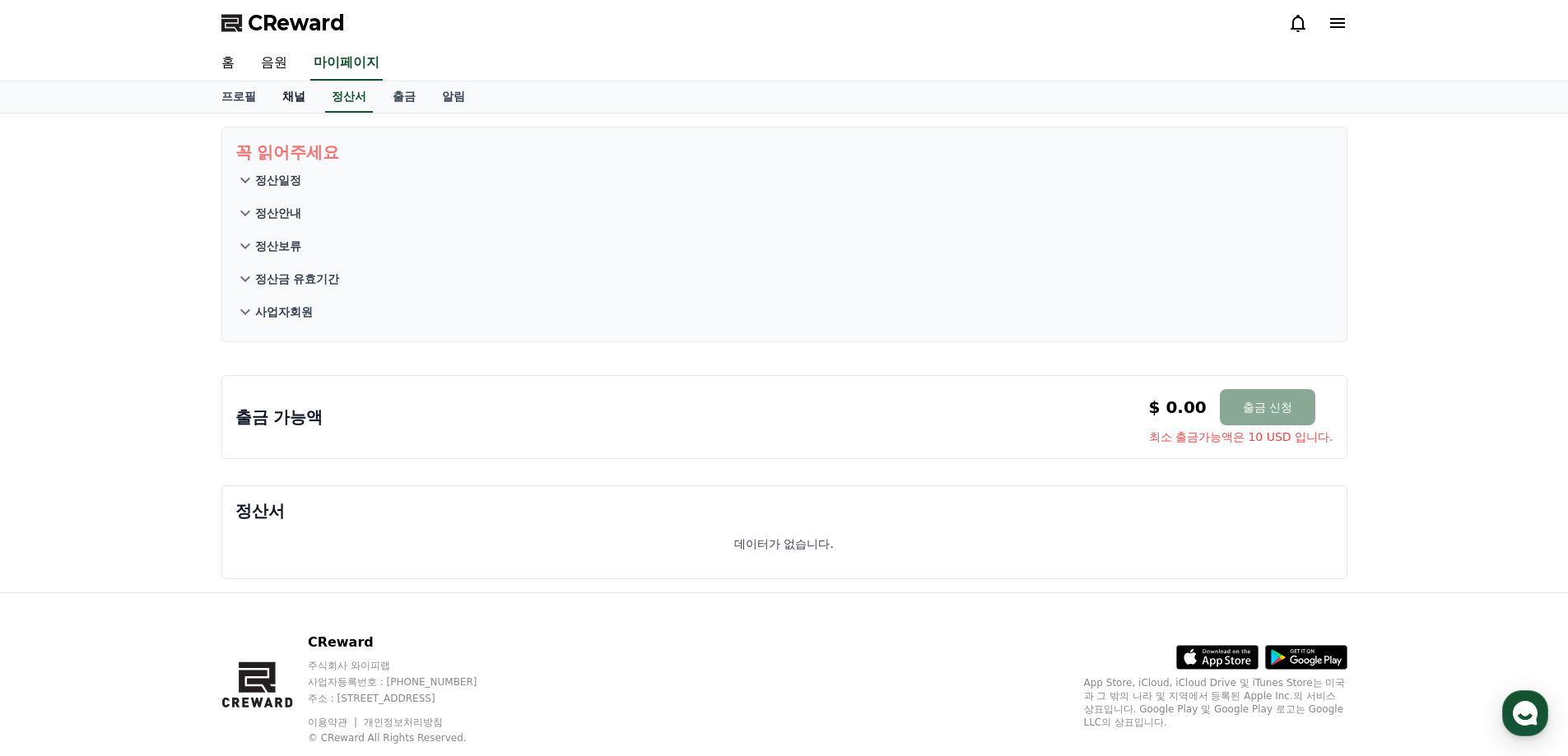
click at [297, 101] on link "채널" at bounding box center [294, 97] width 49 height 31
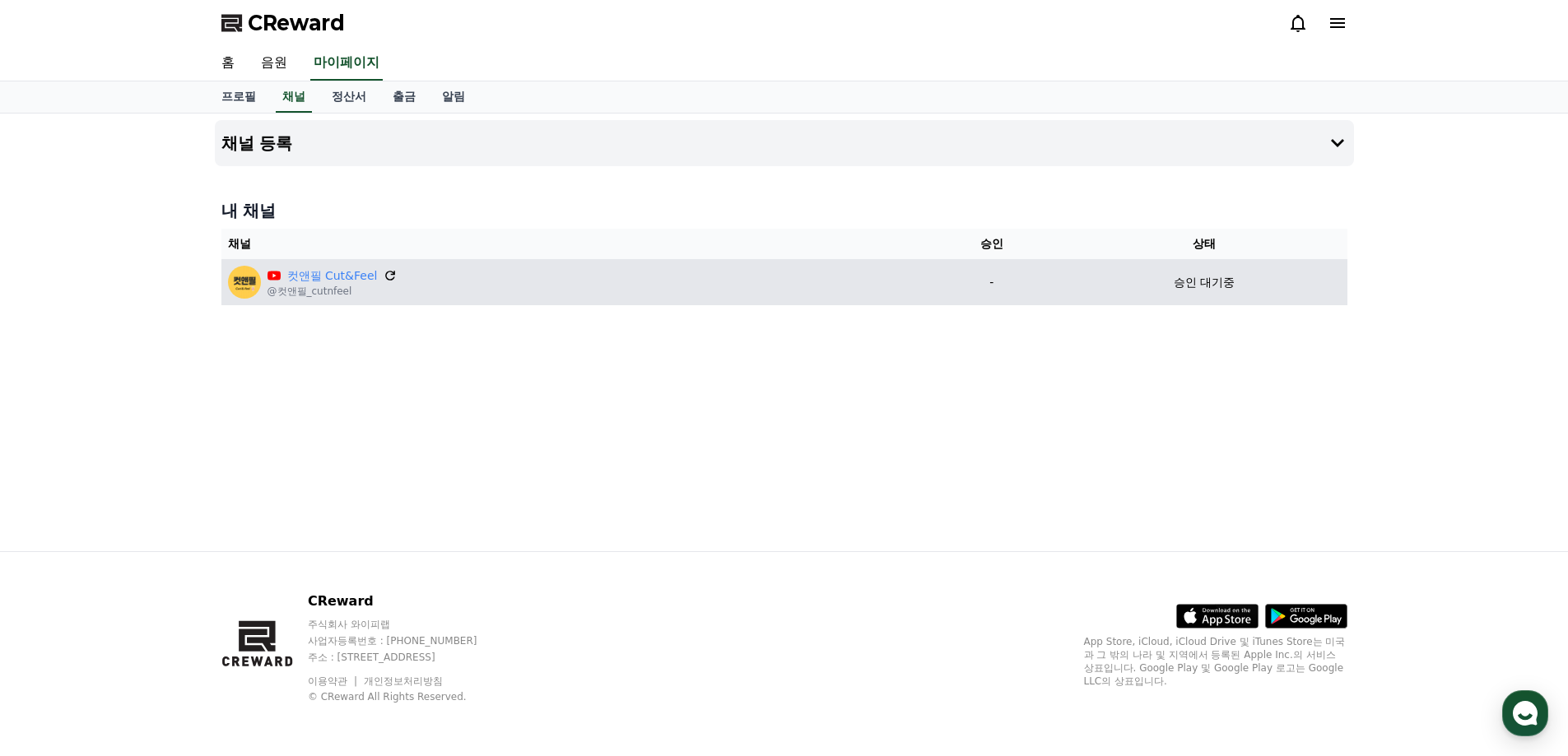
click at [390, 279] on icon at bounding box center [391, 276] width 10 height 10
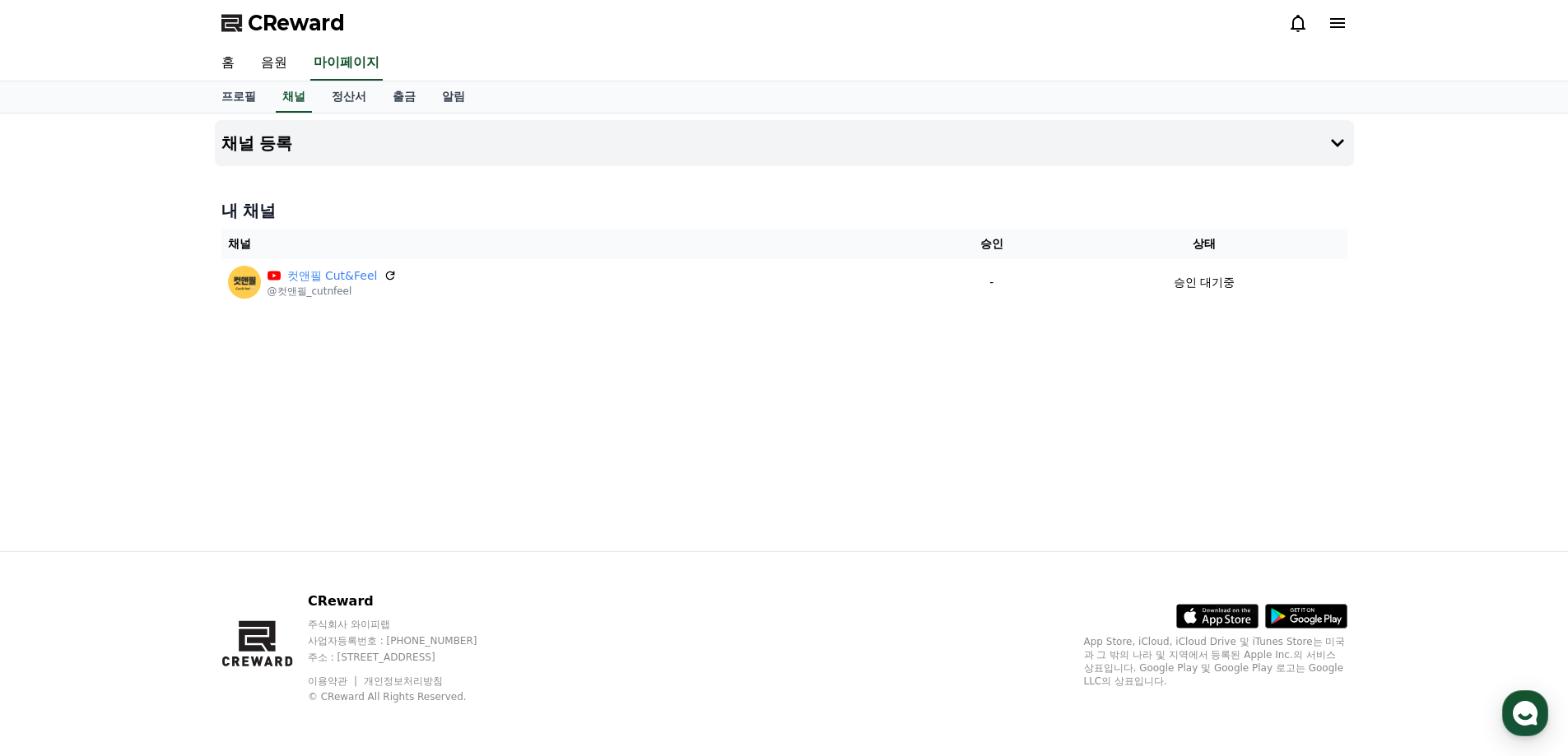
click at [359, 423] on div "채널 등록 내 채널 채널 승인 상태 컷앤필 Cut&Feel @컷앤필_cutnfeel - 승인 대기중" at bounding box center [784, 332] width 1152 height 437
